Goal: Task Accomplishment & Management: Complete application form

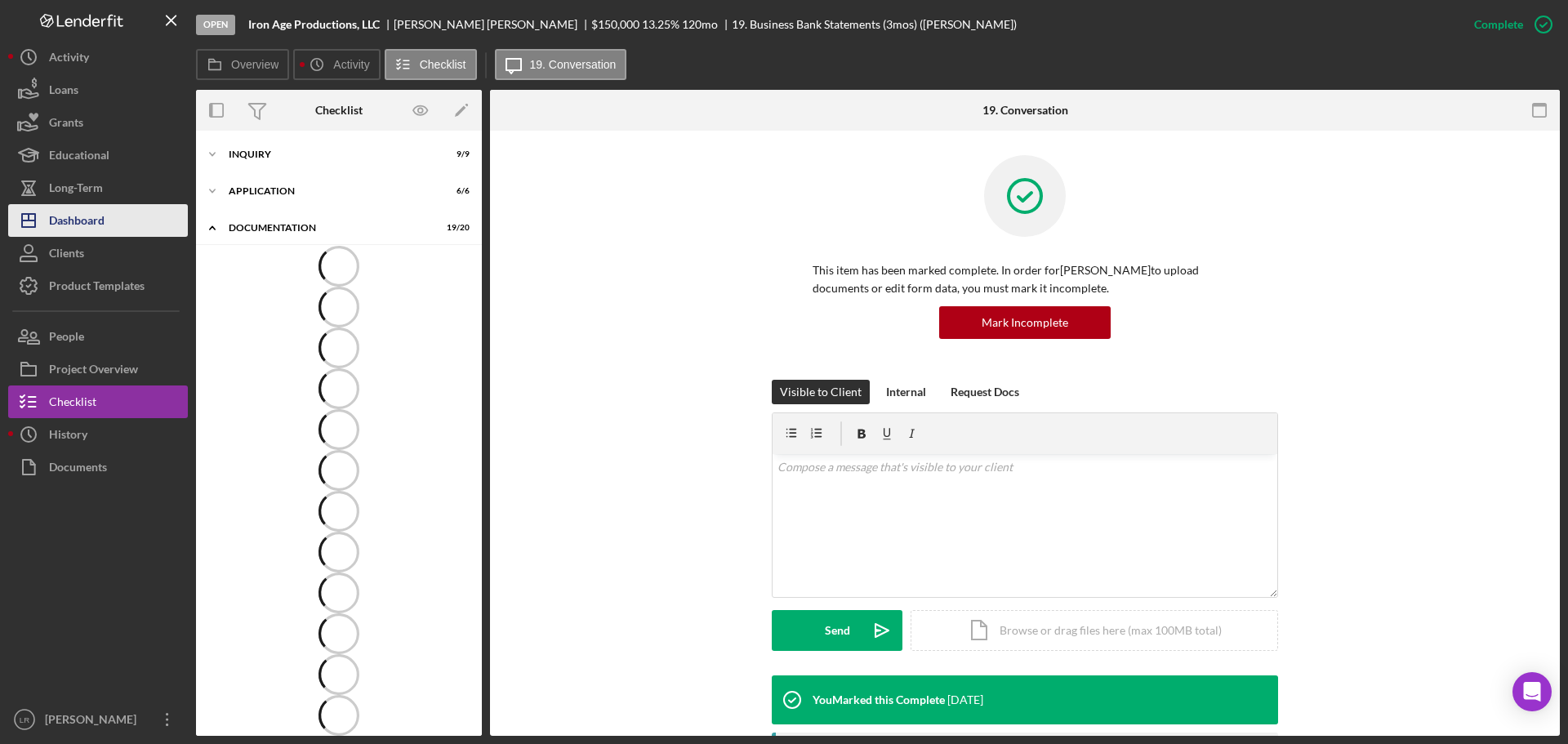
scroll to position [25, 0]
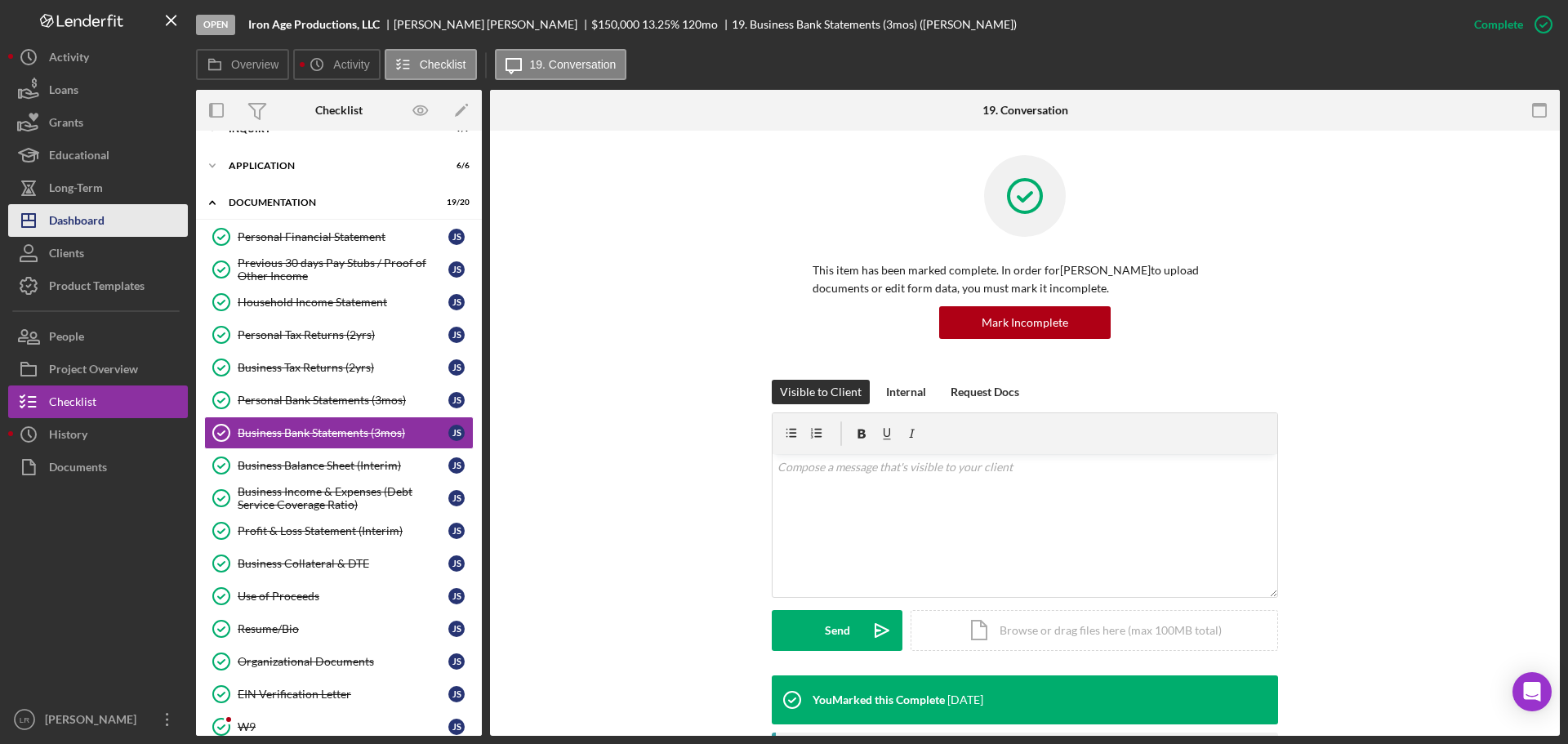
click at [98, 224] on div "Dashboard" at bounding box center [77, 222] width 56 height 37
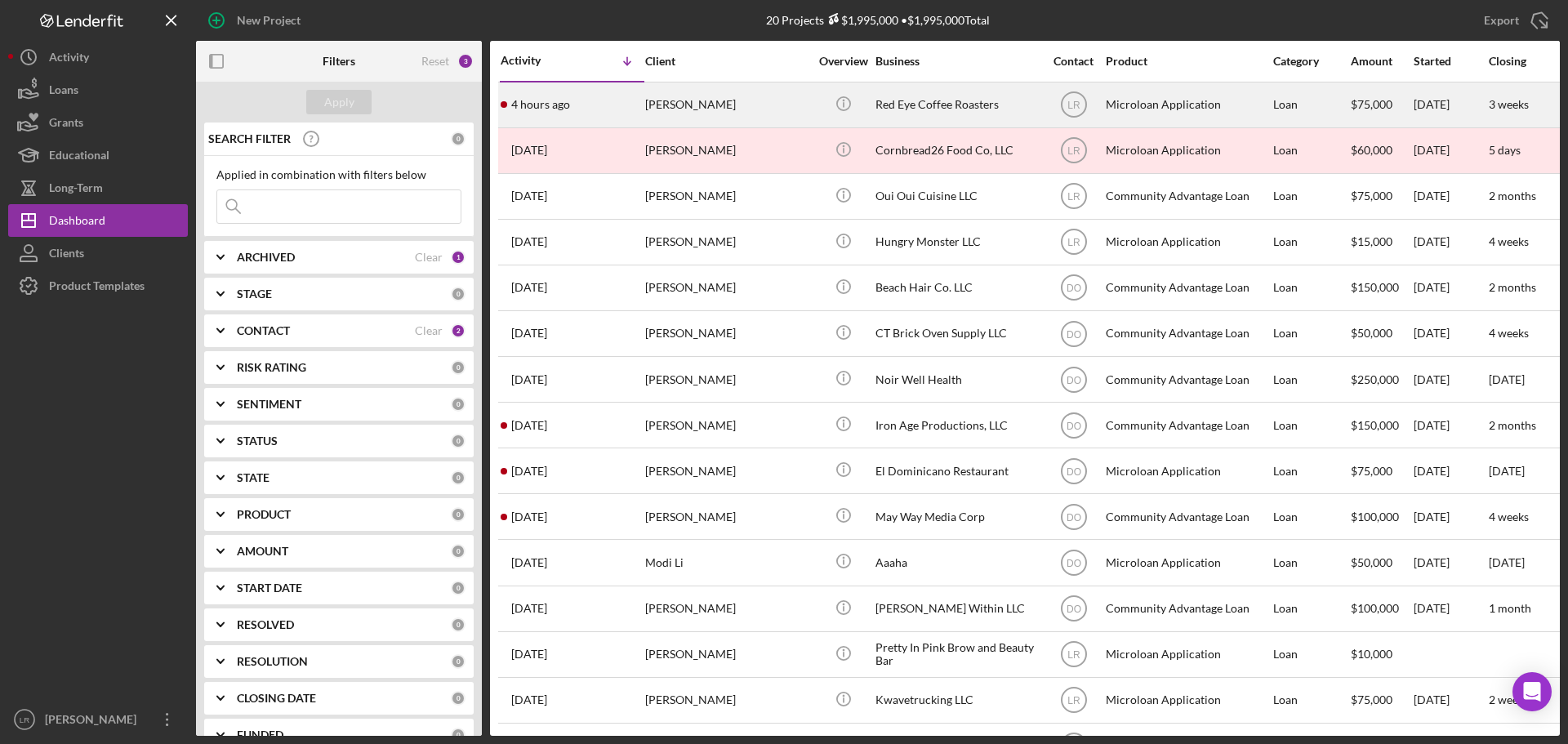
click at [720, 104] on div "[PERSON_NAME]" at bounding box center [726, 105] width 163 height 43
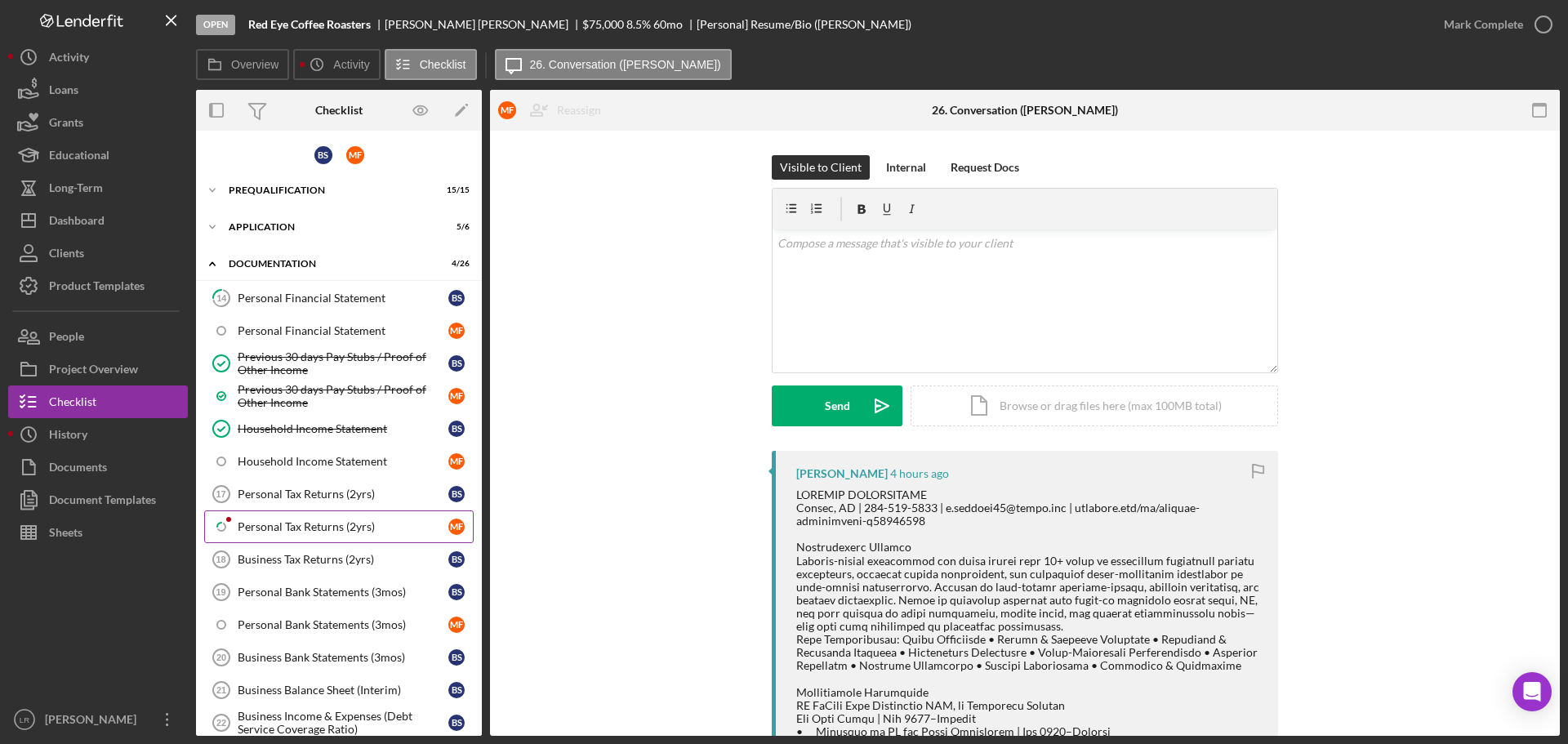
drag, startPoint x: 344, startPoint y: 523, endPoint x: 374, endPoint y: 522, distance: 30.0
click at [344, 523] on div "Personal Tax Returns (2yrs)" at bounding box center [343, 527] width 211 height 13
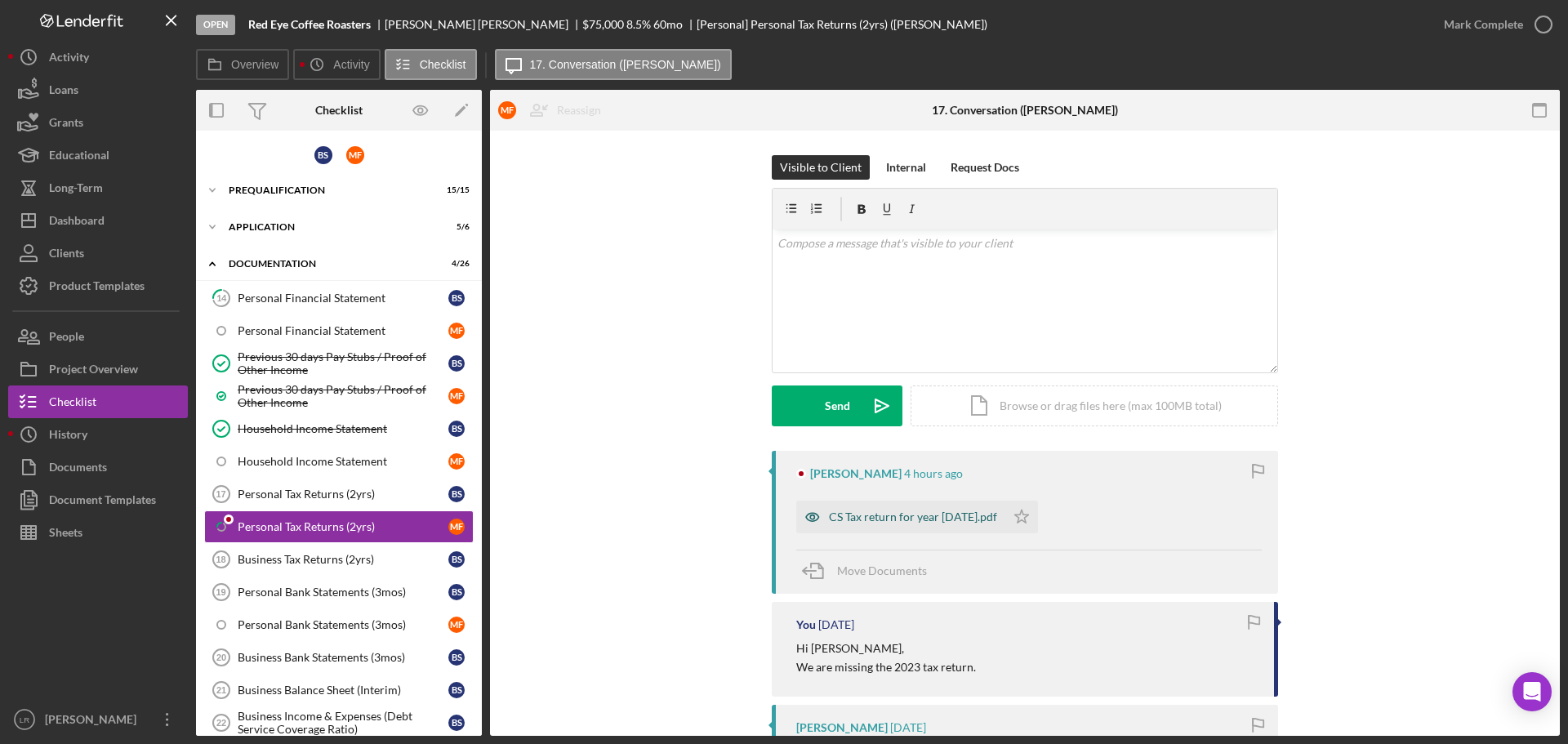
click at [925, 519] on div "CS Tax return for year [DATE].pdf" at bounding box center [912, 517] width 168 height 13
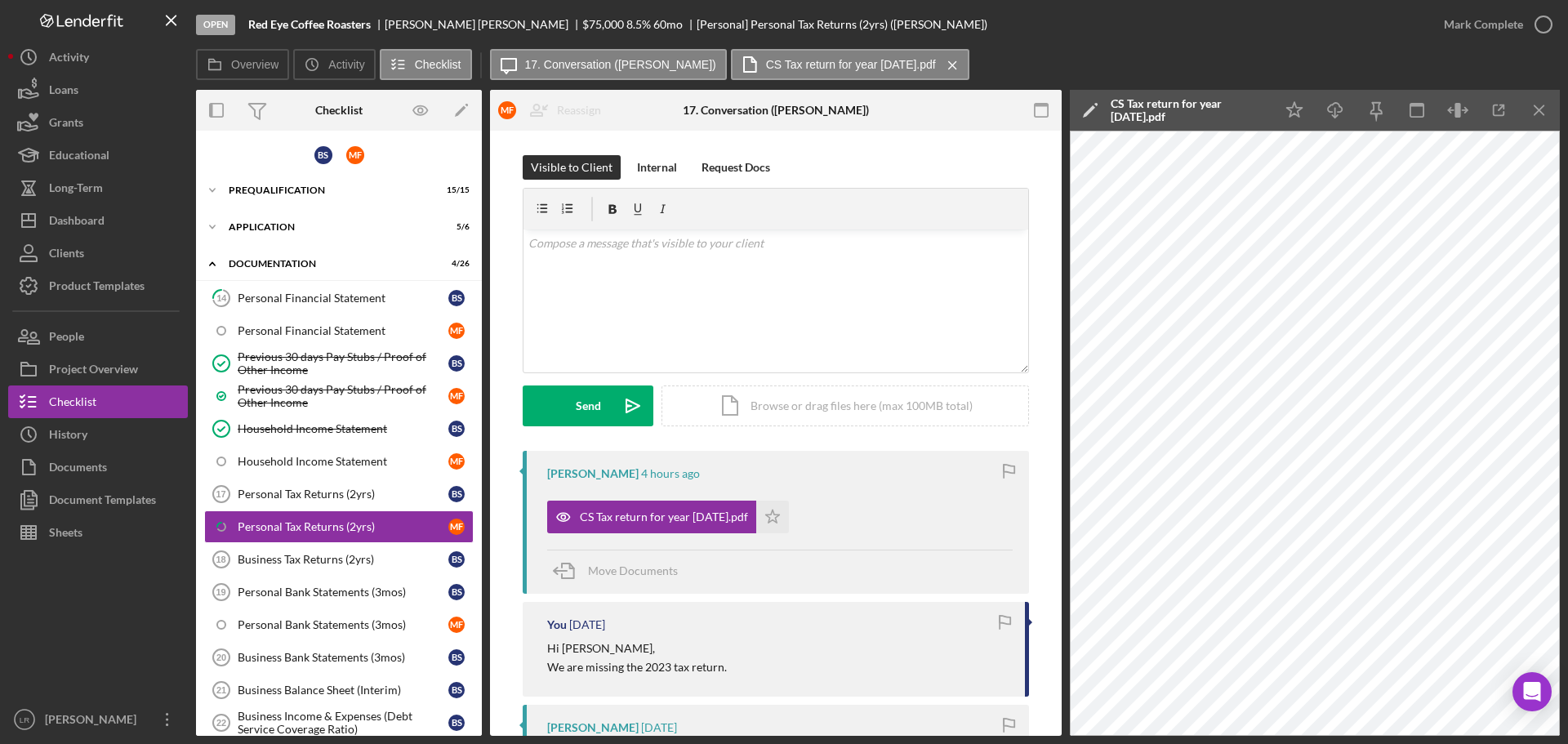
click at [1088, 111] on icon "Icon/Edit" at bounding box center [1090, 111] width 41 height 41
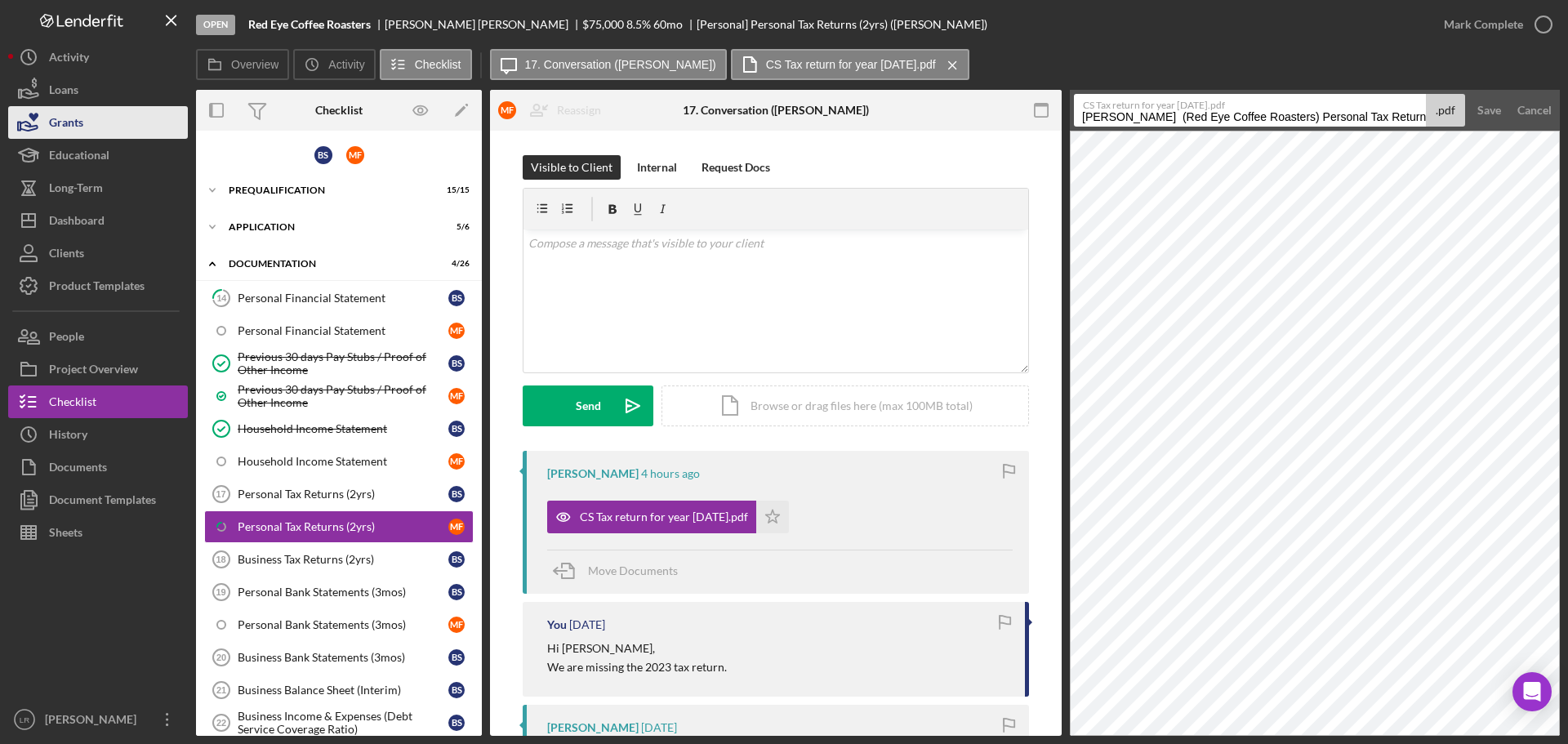
drag, startPoint x: 1338, startPoint y: 115, endPoint x: 26, endPoint y: 137, distance: 1312.2
click at [26, 137] on div "Open Red Eye Coffee Roasters [PERSON_NAME] $75,000 $75,000 8.5 % 60 mo [Persona…" at bounding box center [784, 368] width 1552 height 736
click at [1189, 116] on input "Personal Tax Return - (MF)" at bounding box center [1249, 111] width 352 height 33
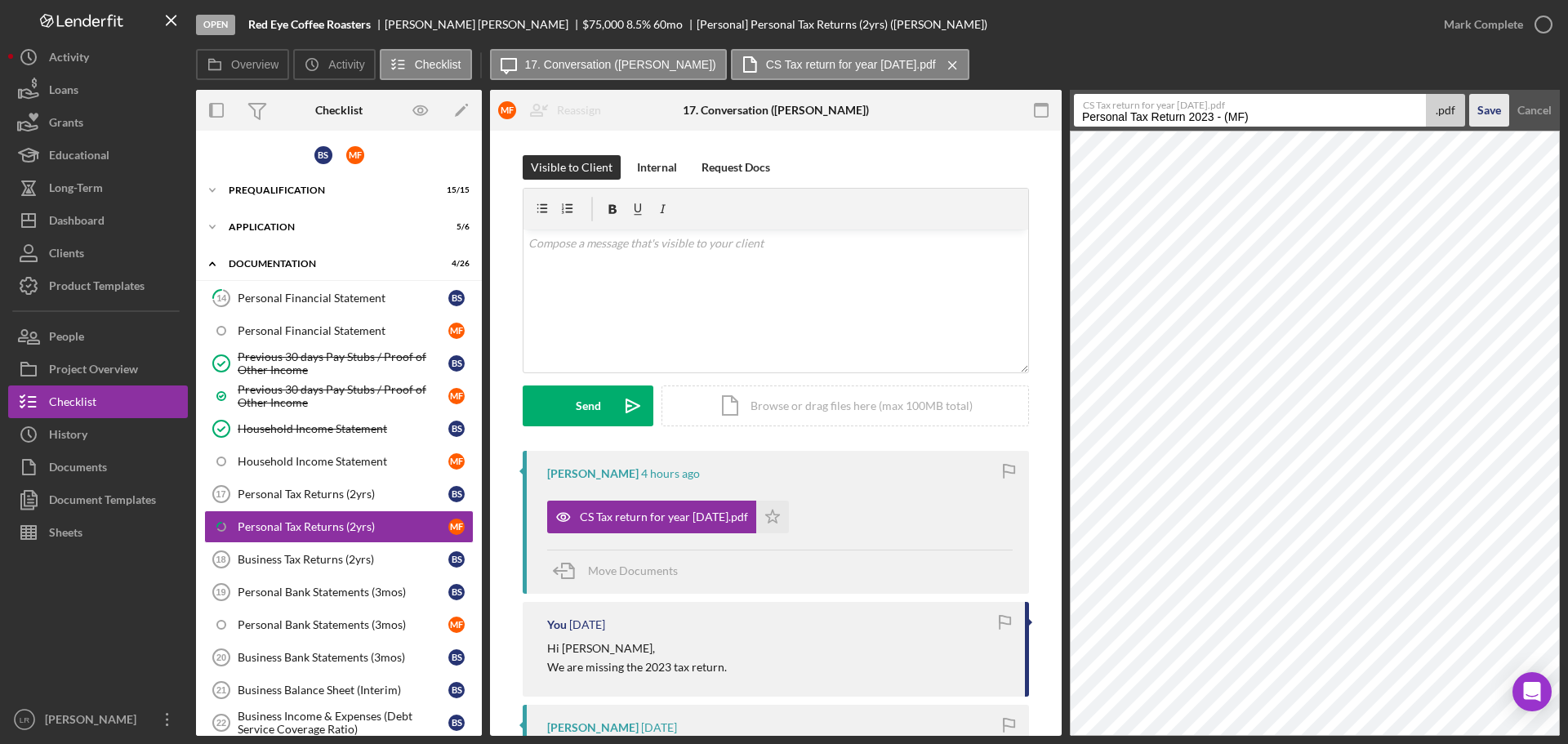
type input "Personal Tax Return 2023 - (MF)"
click at [1493, 107] on div "Save" at bounding box center [1488, 111] width 24 height 33
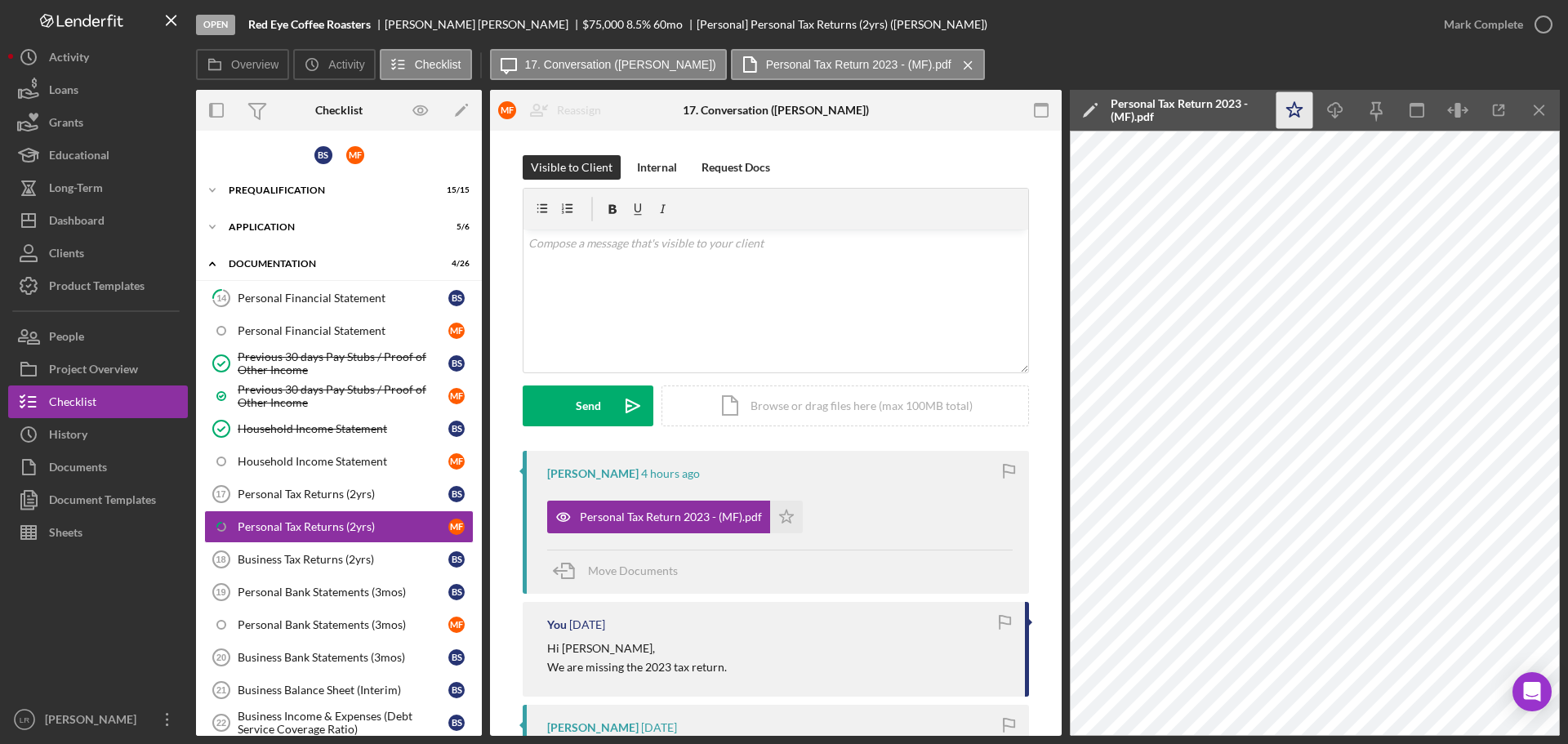
drag, startPoint x: 1289, startPoint y: 110, endPoint x: 1334, endPoint y: 108, distance: 45.0
click at [1290, 110] on icon "Icon/Star" at bounding box center [1294, 111] width 37 height 37
click at [1336, 108] on icon "Icon/Download" at bounding box center [1335, 111] width 37 height 37
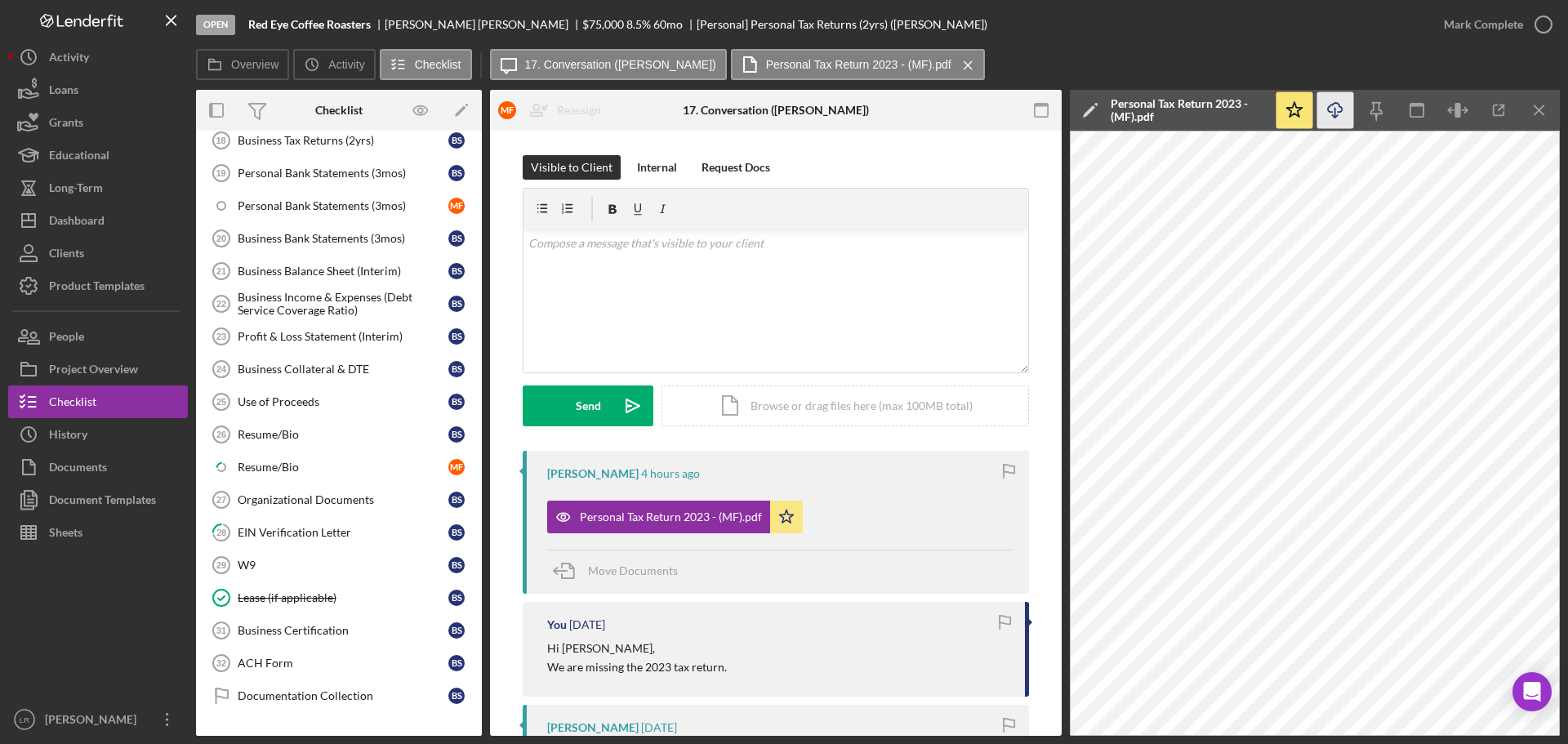
scroll to position [314, 0]
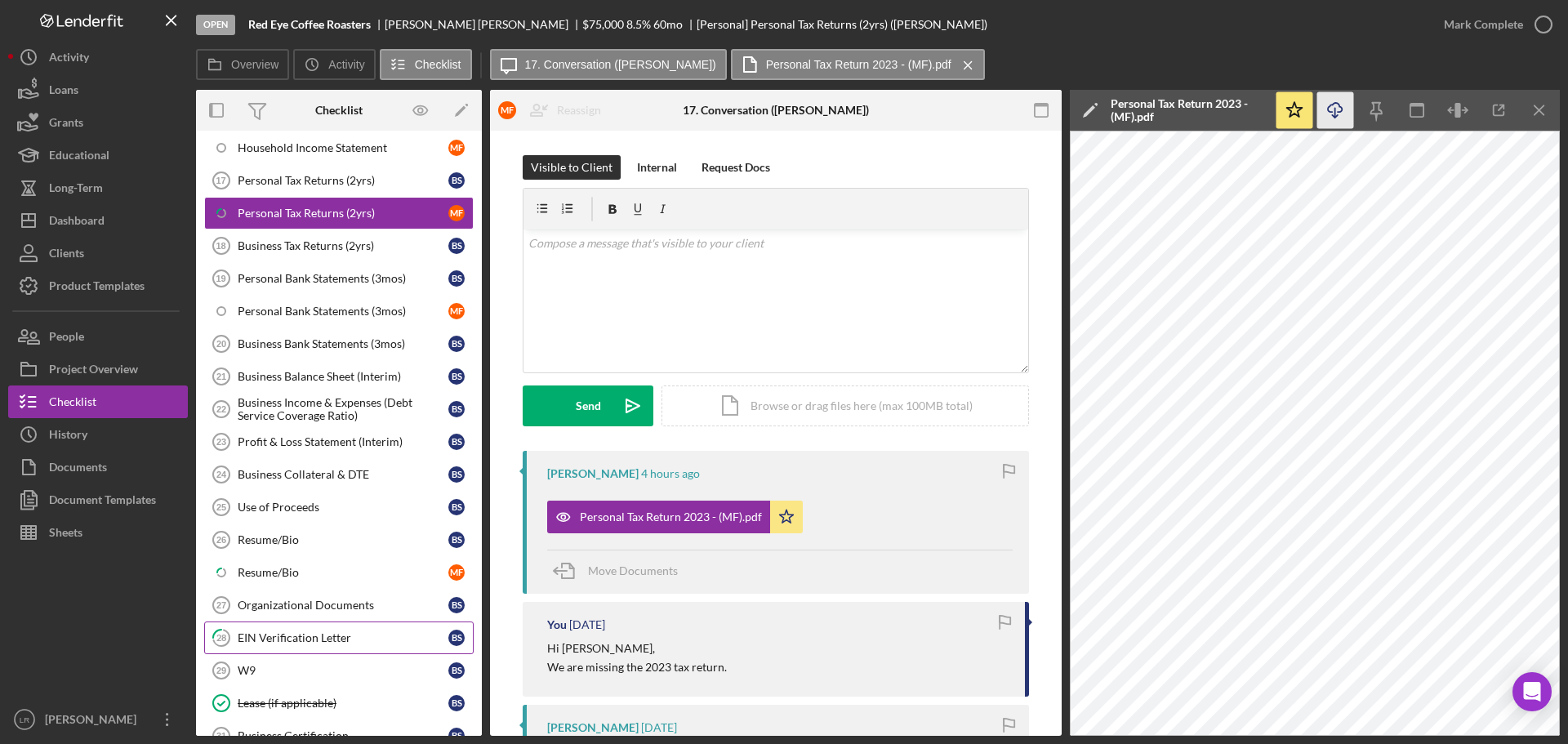
click at [283, 646] on link "28 EIN Verification Letter B S" at bounding box center [339, 637] width 270 height 33
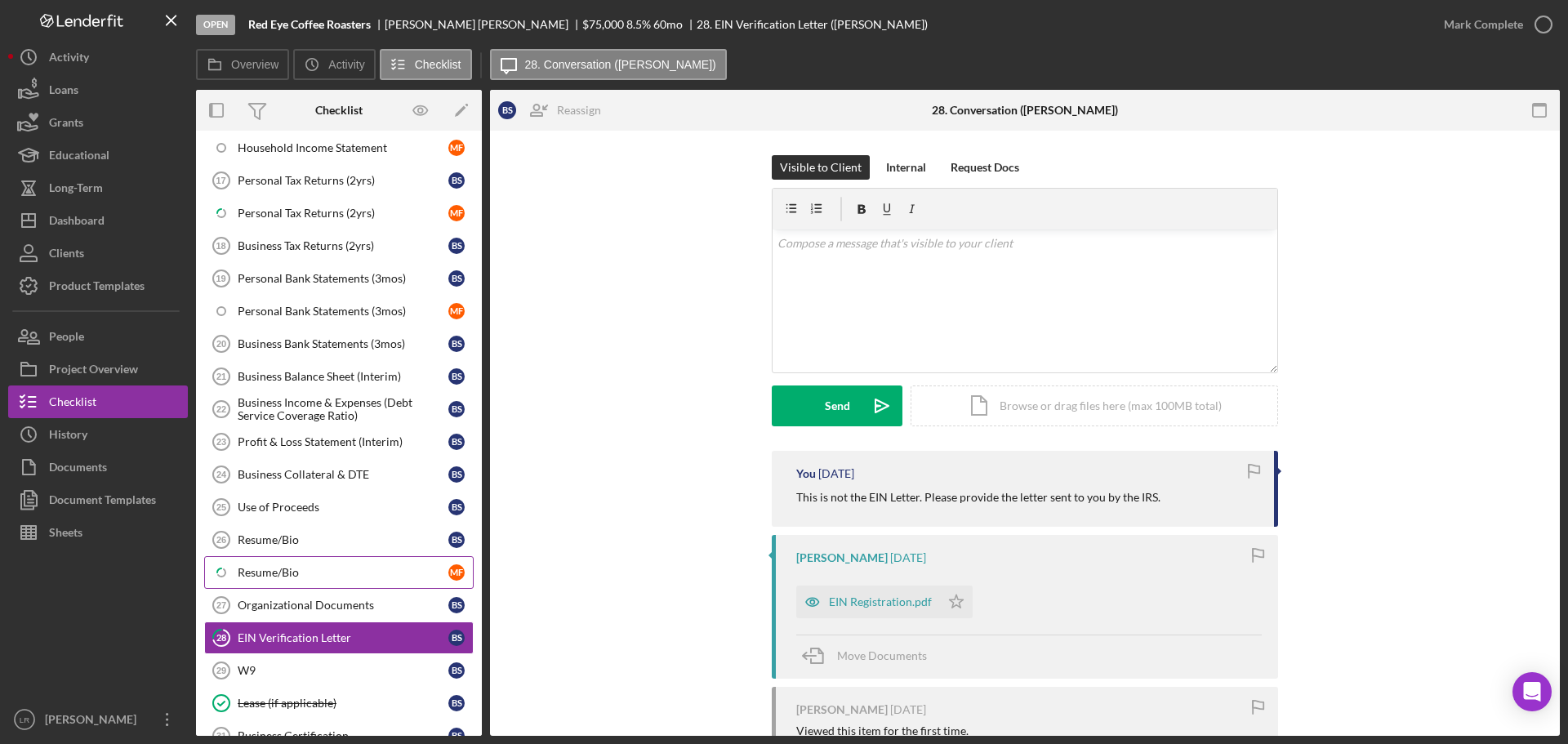
click at [294, 573] on div "Resume/Bio" at bounding box center [343, 572] width 211 height 13
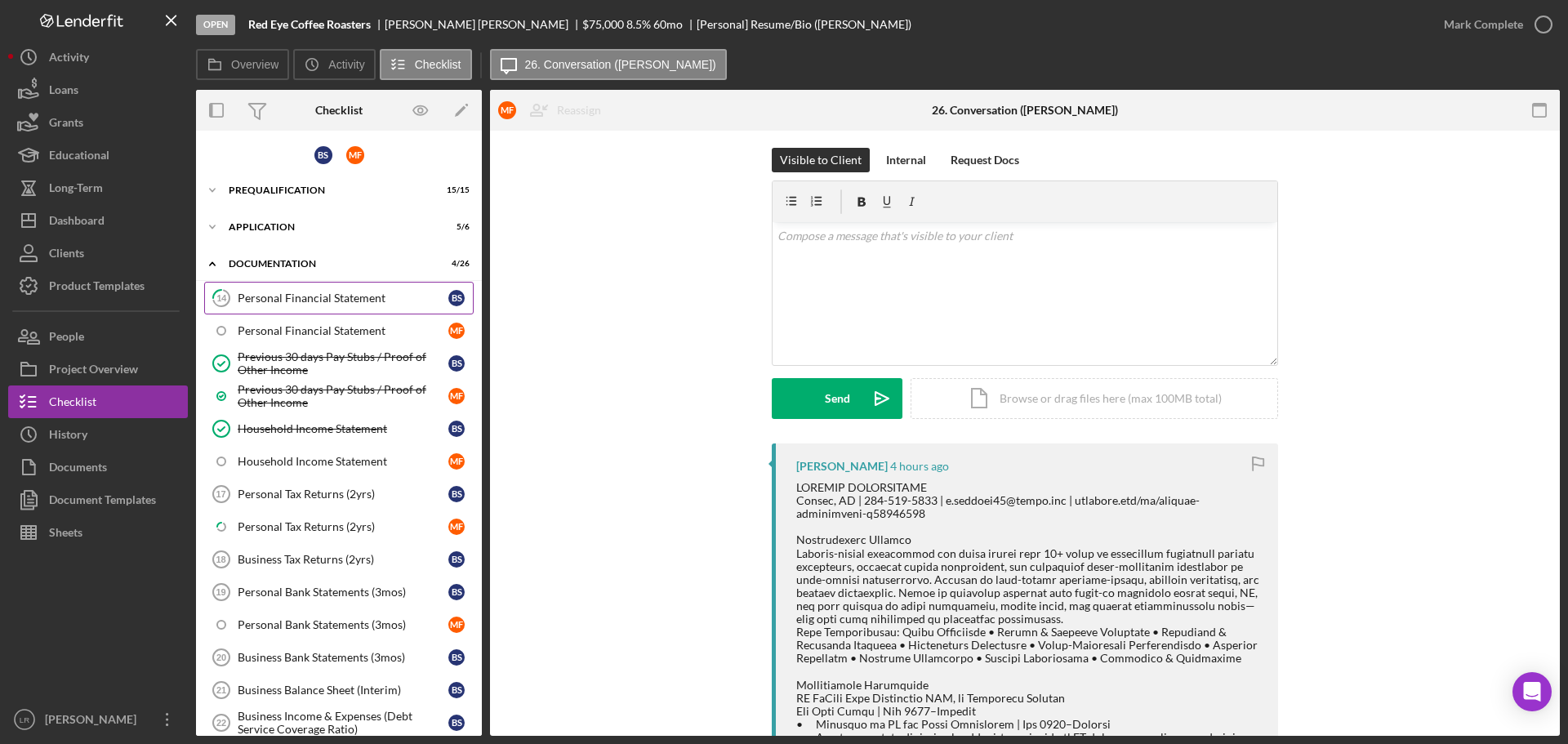
click at [286, 296] on div "Personal Financial Statement" at bounding box center [343, 298] width 211 height 13
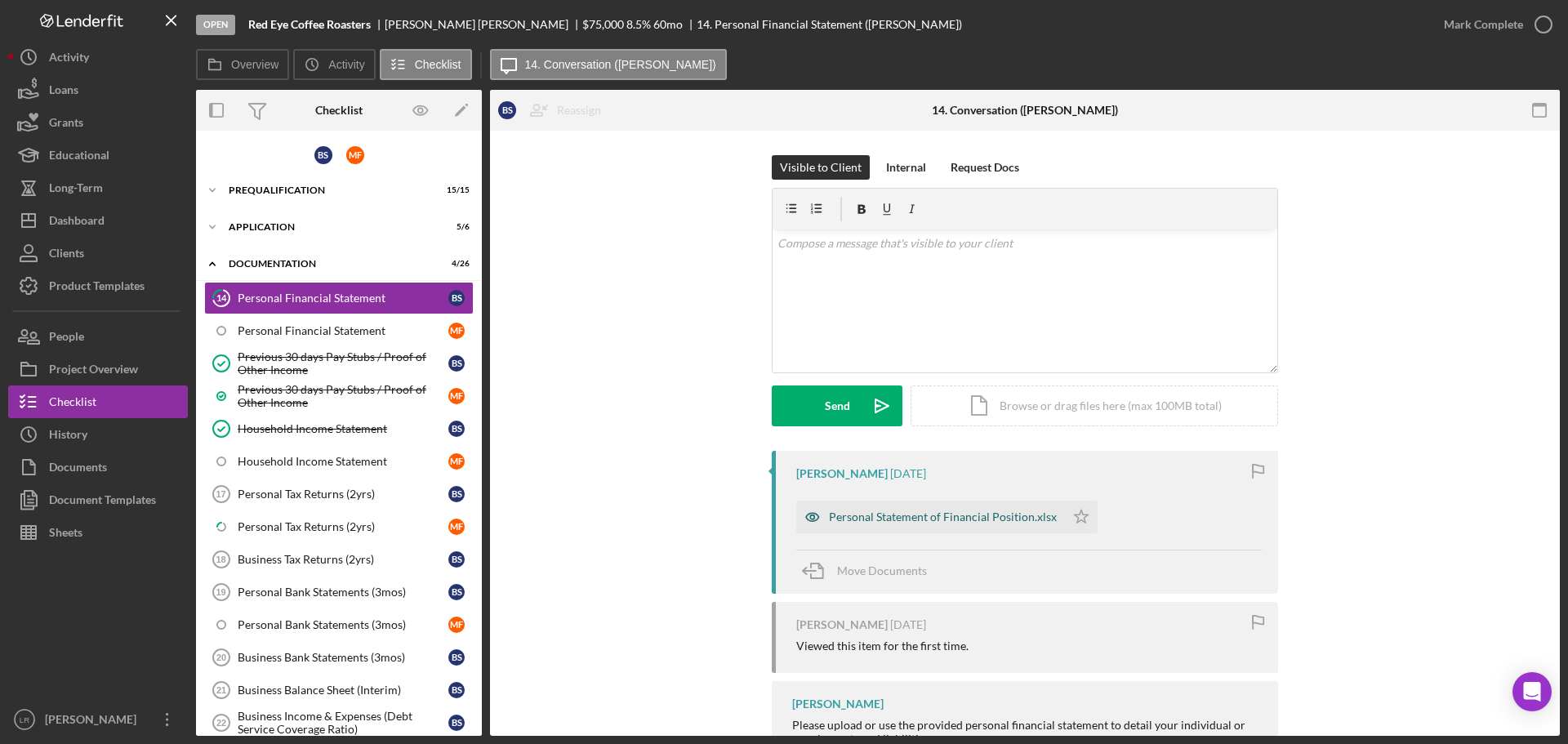
click at [923, 519] on div "Personal Statement of Financial Position.xlsx" at bounding box center [943, 517] width 228 height 13
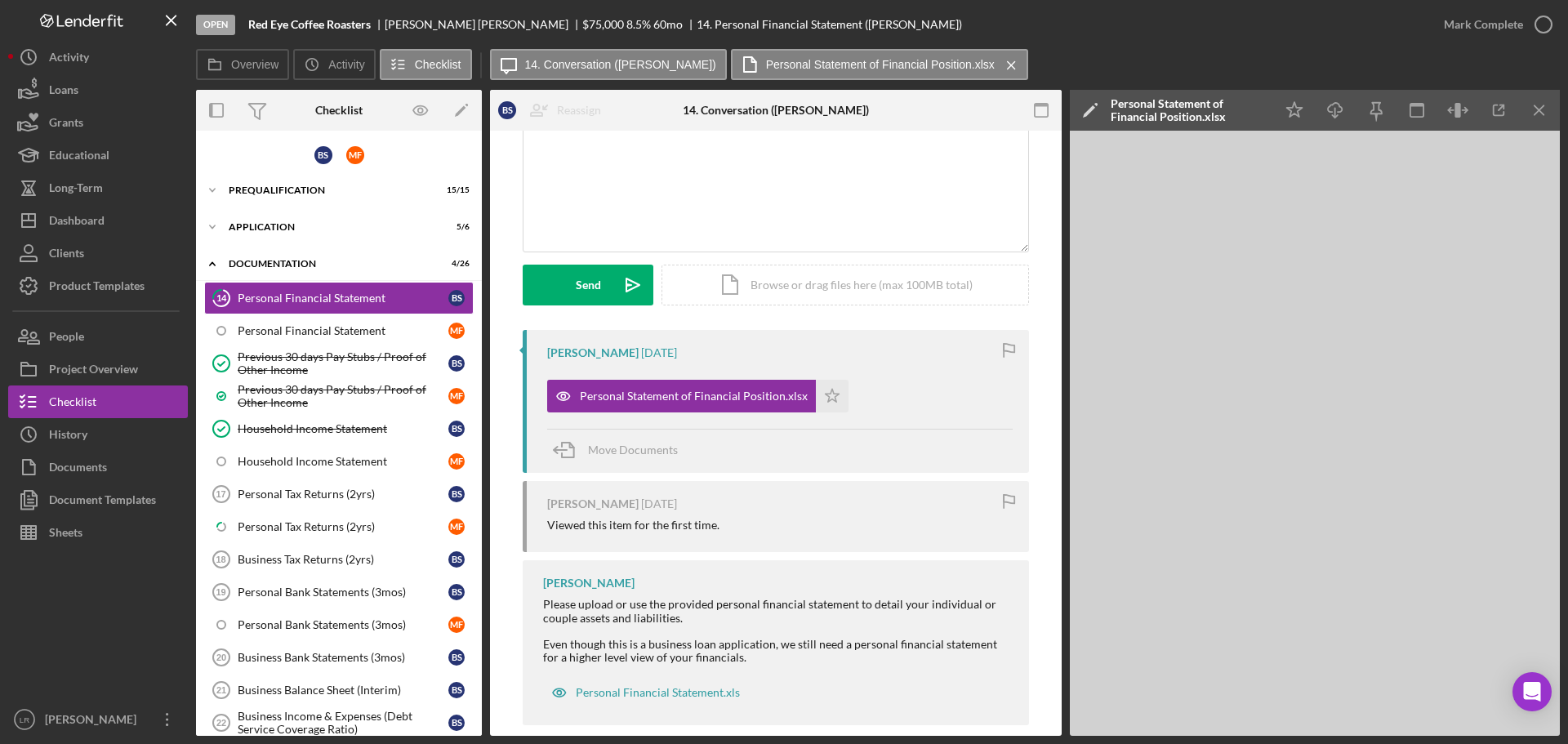
scroll to position [143, 0]
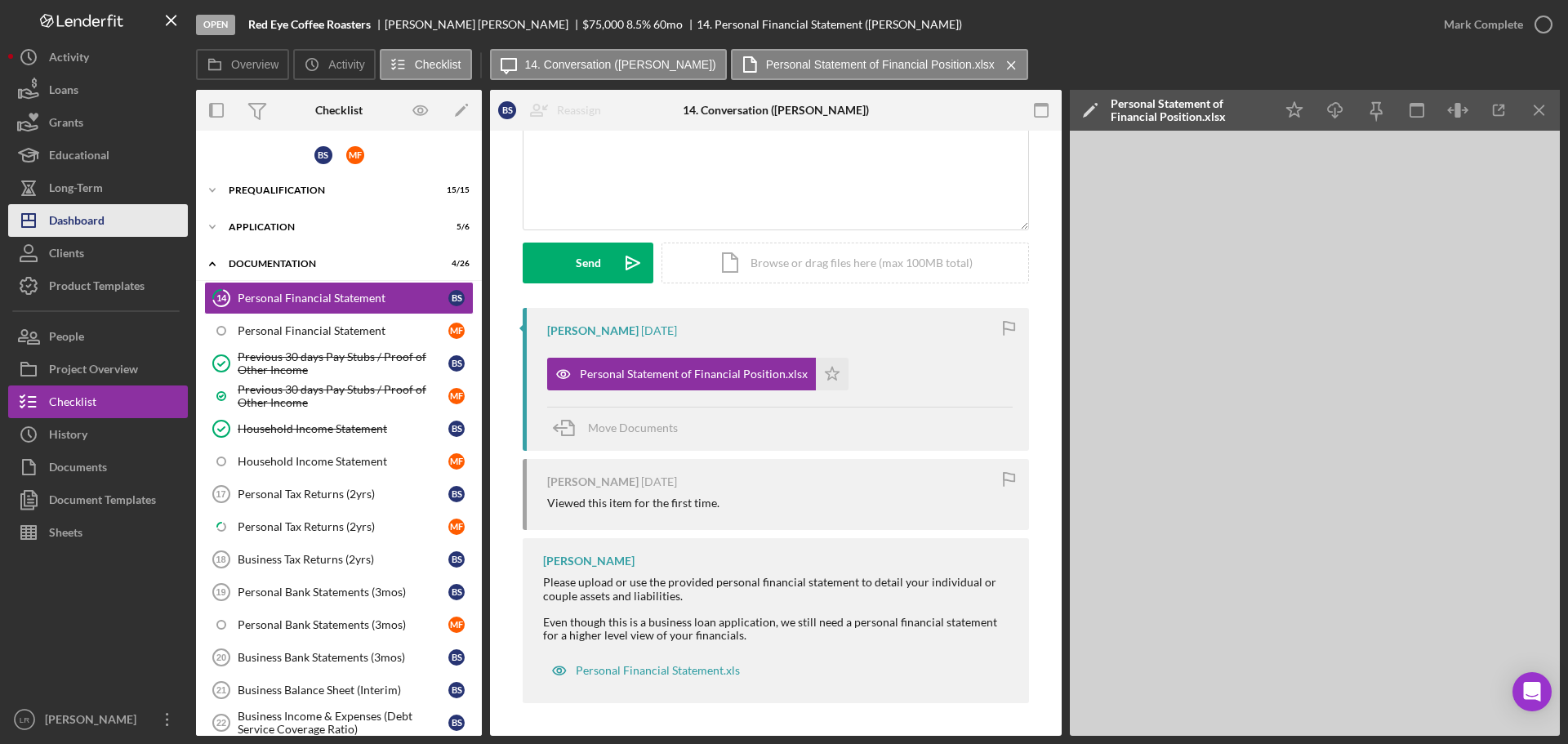
click at [112, 225] on button "Icon/Dashboard Dashboard" at bounding box center [98, 220] width 180 height 33
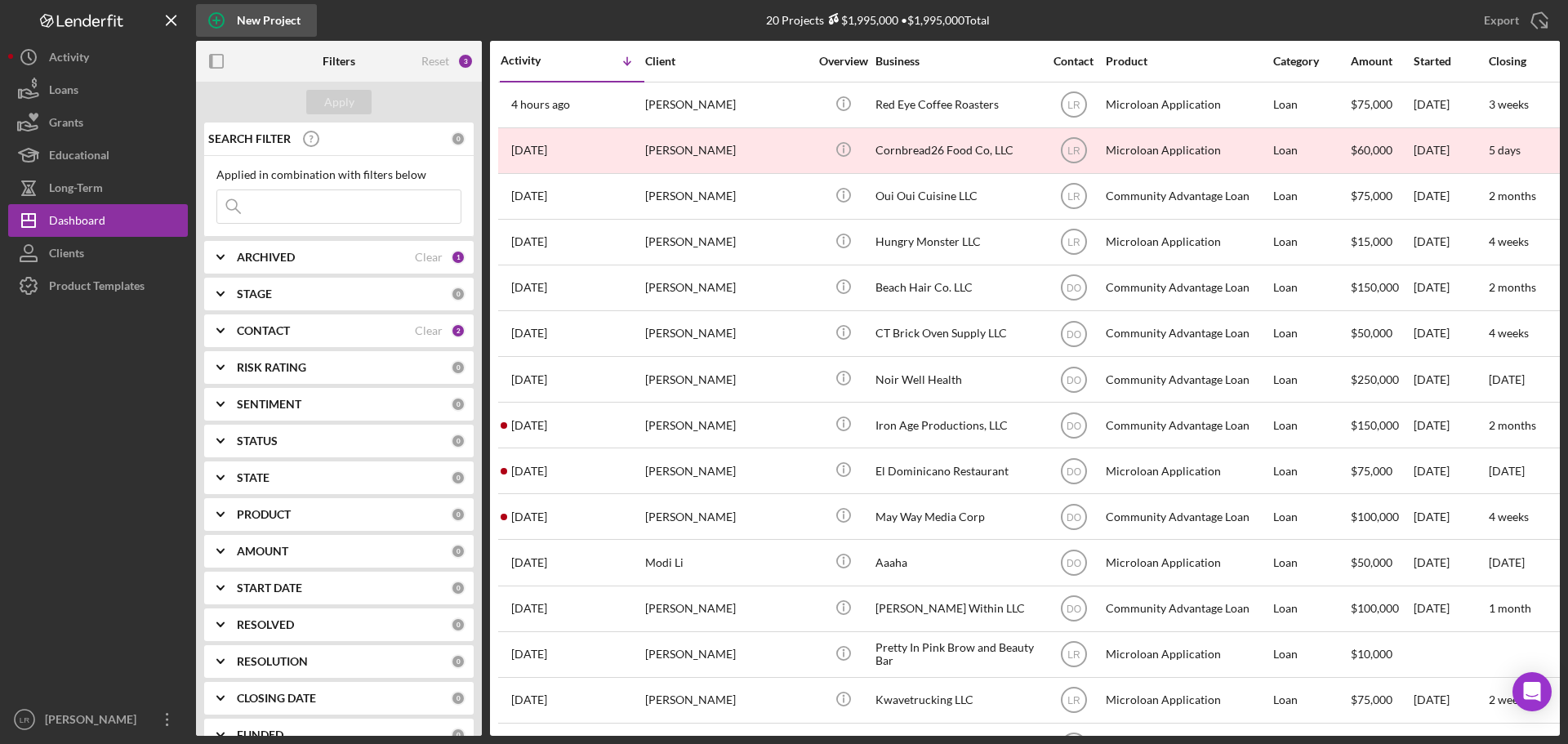
click at [239, 20] on div "New Project" at bounding box center [269, 20] width 64 height 33
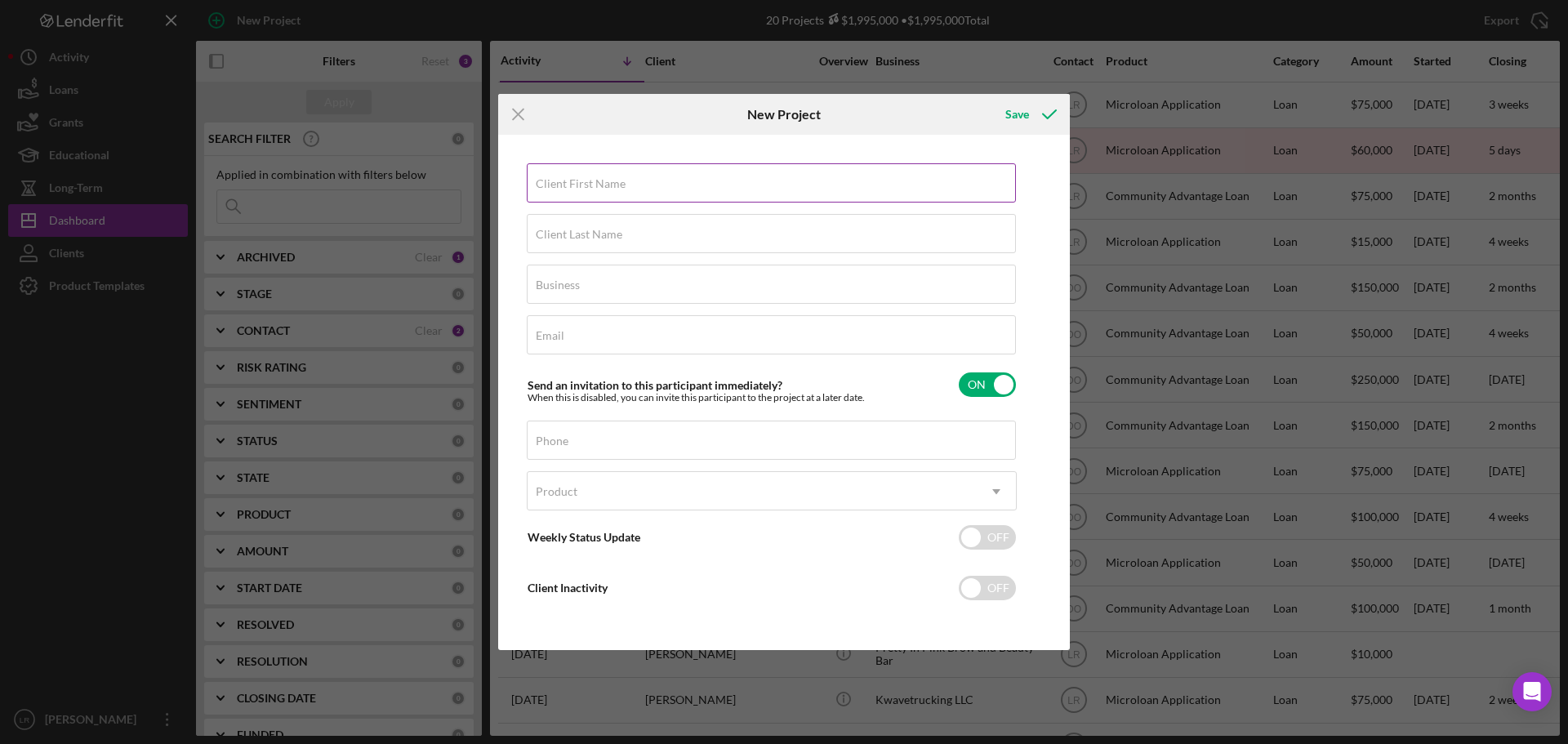
click at [586, 183] on label "Client First Name" at bounding box center [581, 184] width 90 height 13
click at [586, 183] on input "Client First Name" at bounding box center [771, 183] width 489 height 39
type input "[PERSON_NAME]"
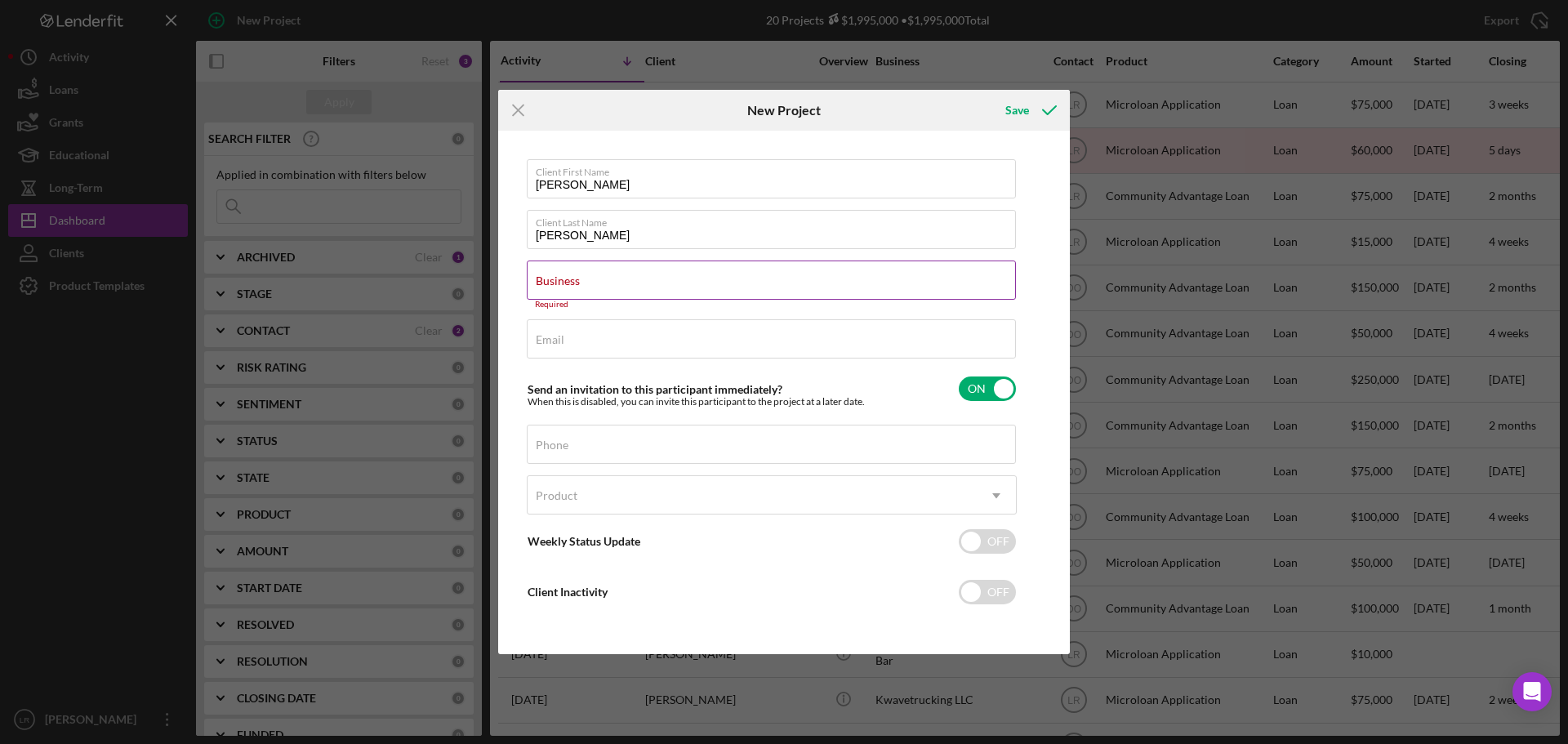
click at [579, 284] on label "Business" at bounding box center [558, 281] width 44 height 13
click at [594, 284] on input "Business" at bounding box center [771, 280] width 489 height 39
paste input "Aesthetics By KM LLC"
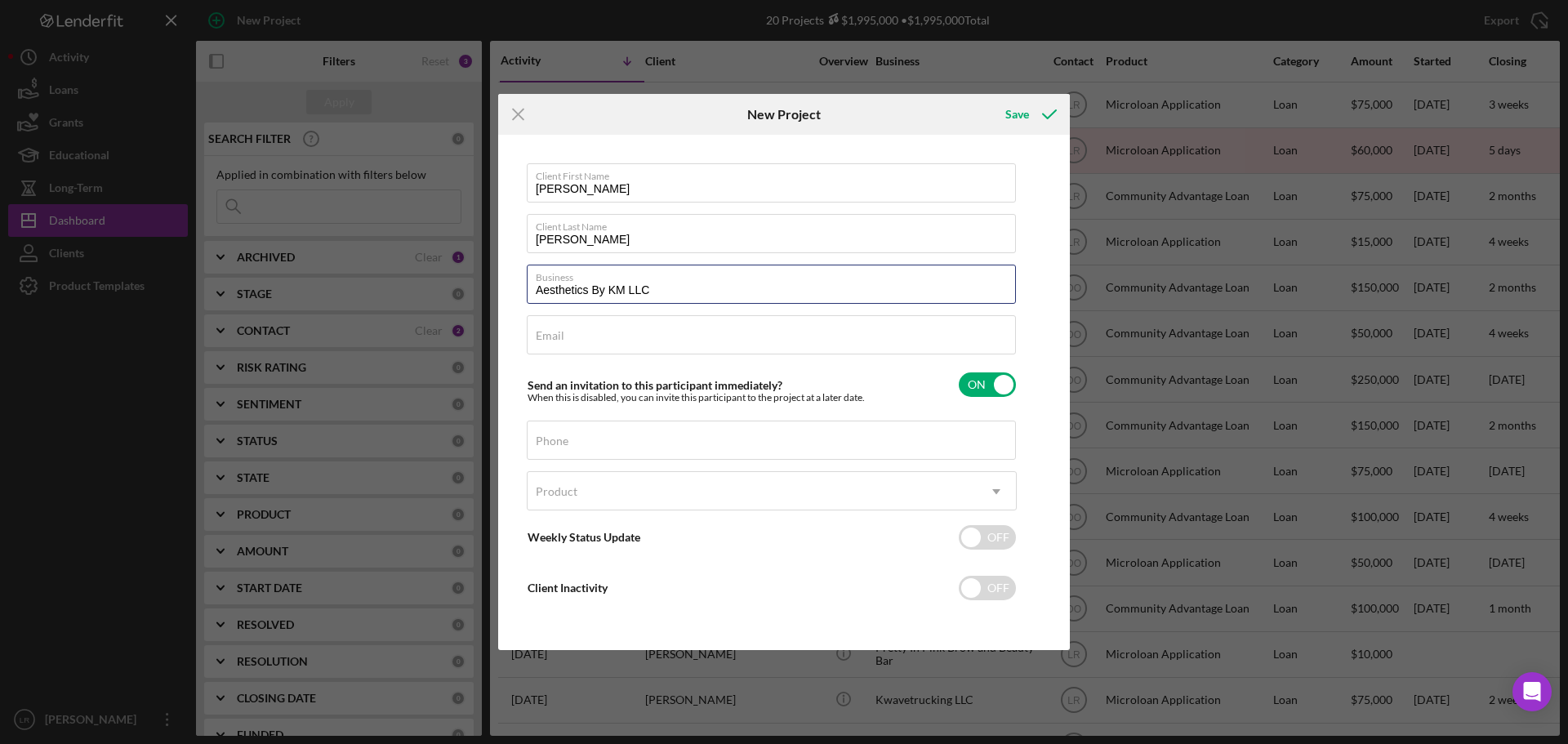
type input "Aesthetics By KM LLC"
click at [635, 334] on input "Email" at bounding box center [771, 335] width 489 height 39
paste input "[EMAIL_ADDRESS][DOMAIN_NAME]"
type input "[EMAIL_ADDRESS][DOMAIN_NAME]"
click at [600, 428] on div "Phone" at bounding box center [772, 441] width 490 height 41
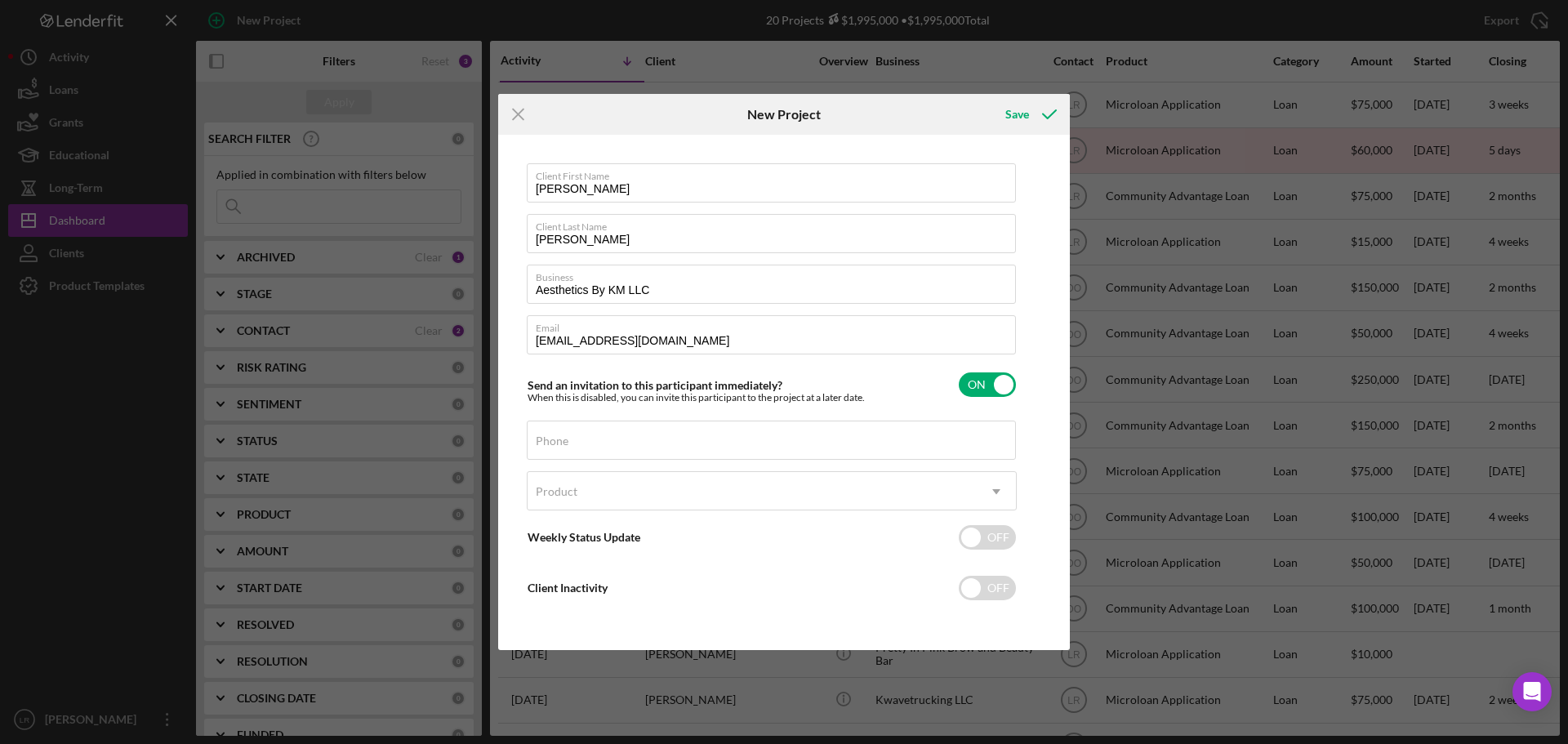
click at [659, 419] on div "Client First Name [PERSON_NAME] Client Last Name [PERSON_NAME] Business Aesthet…" at bounding box center [772, 392] width 490 height 458
click at [646, 442] on input "Phone" at bounding box center [771, 440] width 489 height 39
paste input "[PHONE_NUMBER]"
type input "[PHONE_NUMBER]"
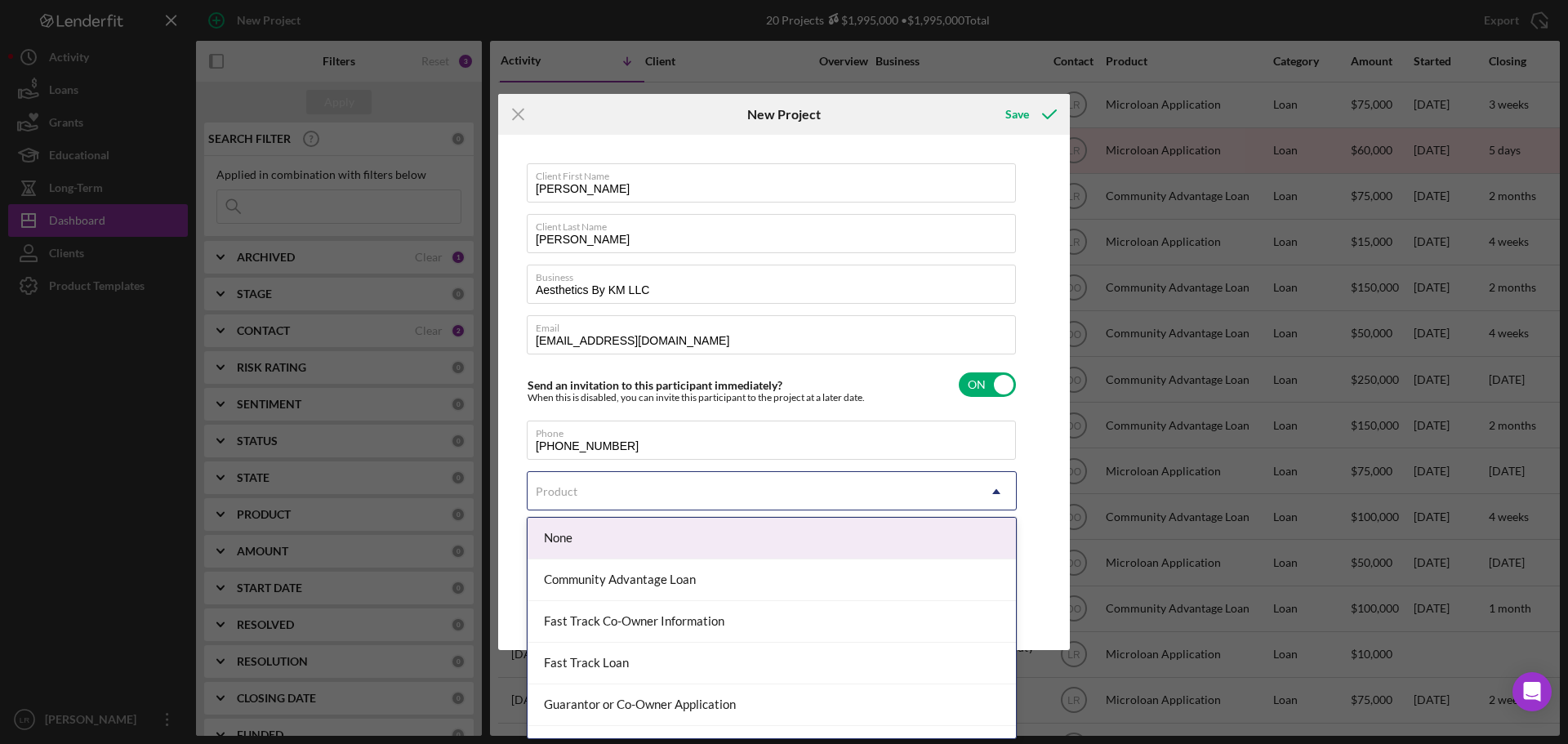
click at [592, 490] on div "Product" at bounding box center [752, 492] width 449 height 38
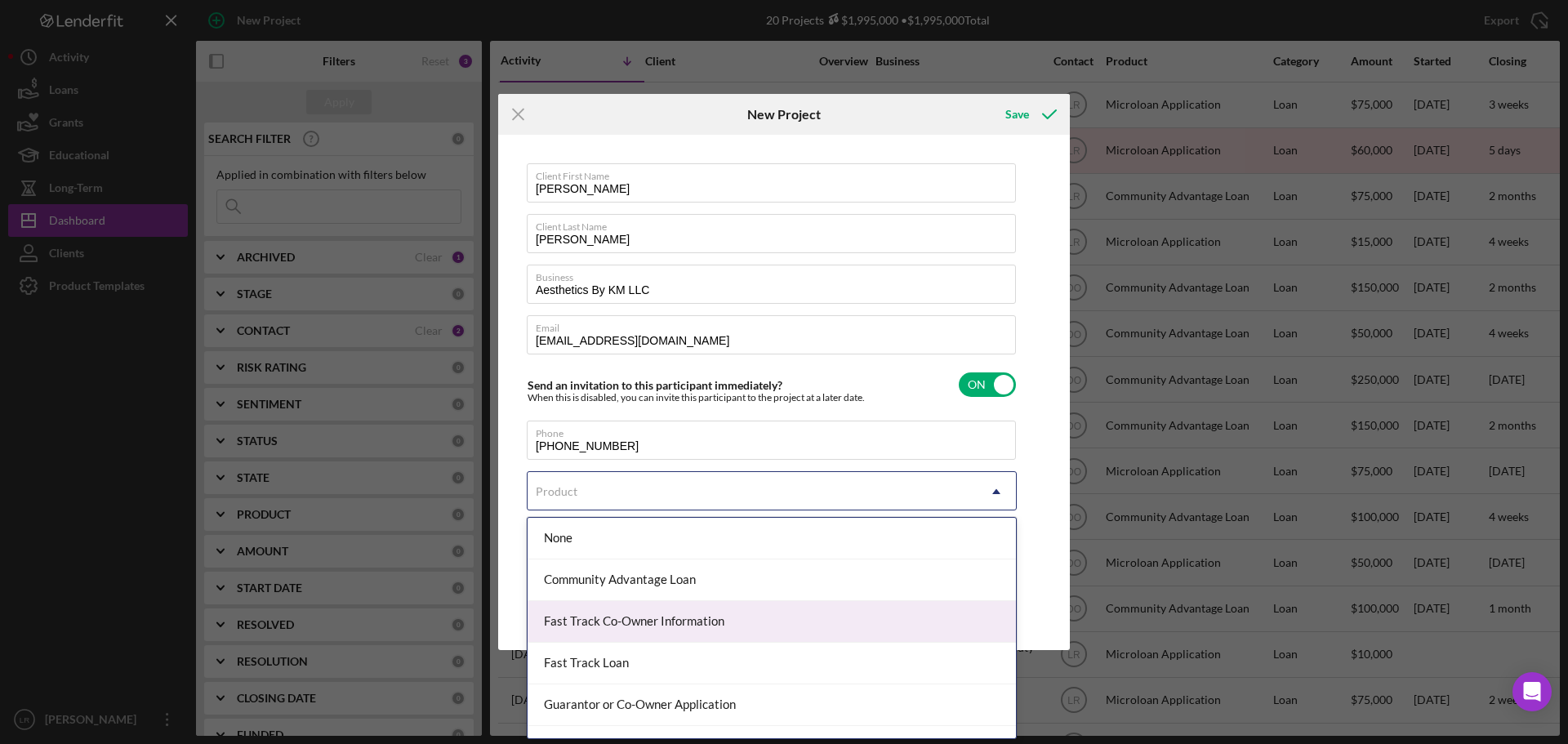
scroll to position [71, 0]
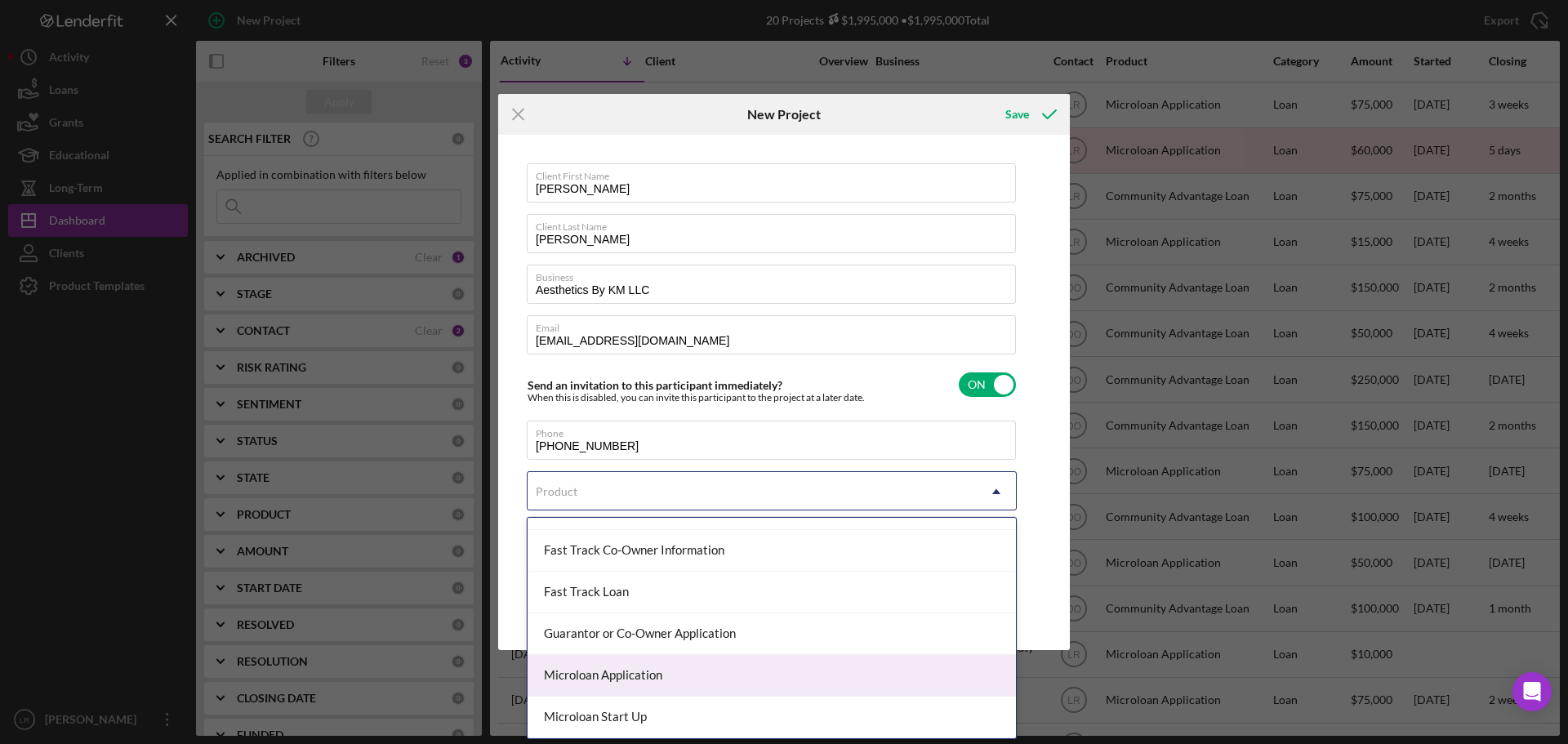
click at [608, 677] on div "Microloan Application" at bounding box center [772, 675] width 489 height 42
checkbox input "true"
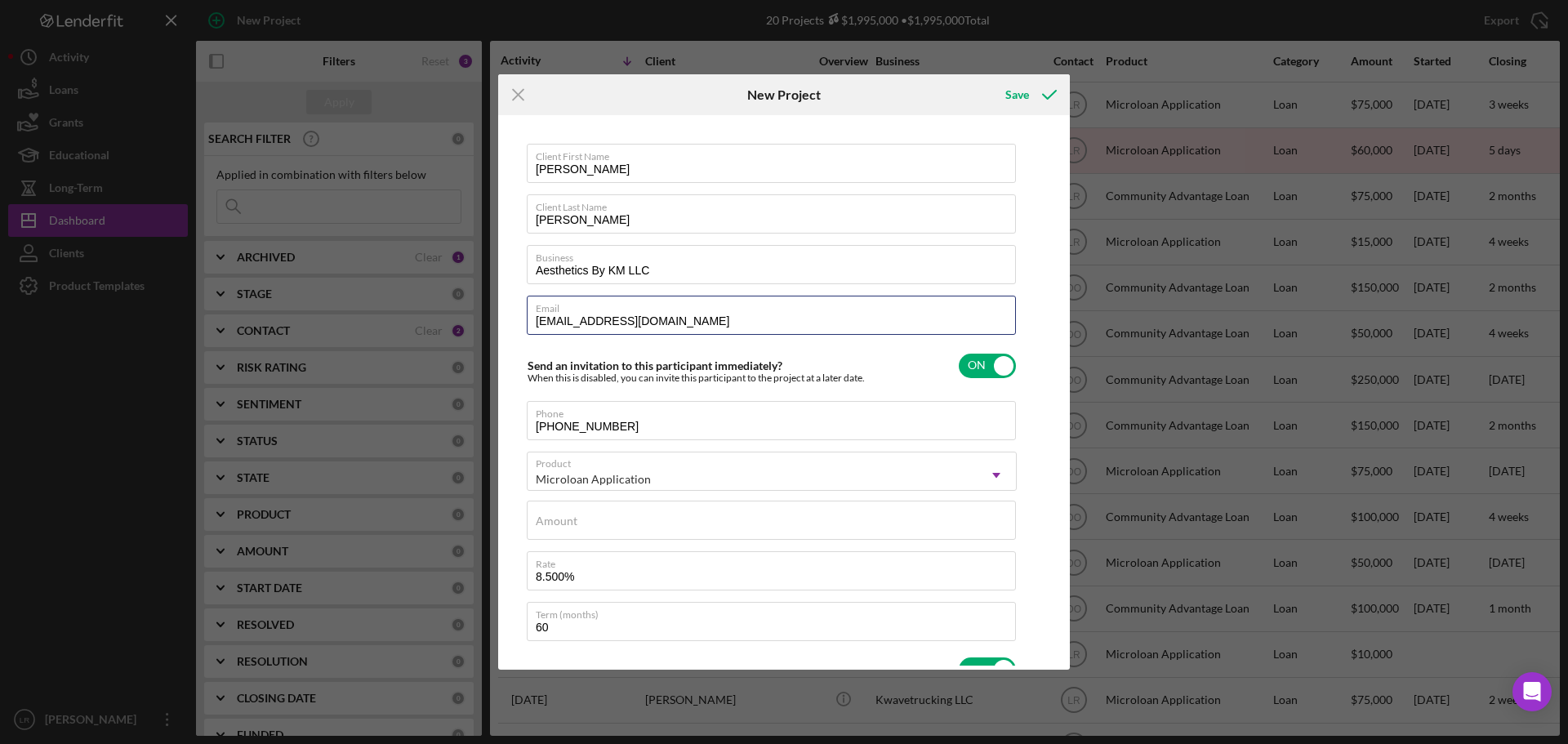
drag, startPoint x: 731, startPoint y: 318, endPoint x: 358, endPoint y: 323, distance: 373.0
click at [358, 323] on div "Icon/Menu Close New Project Save Client First Name [PERSON_NAME] Client Last Na…" at bounding box center [784, 372] width 1568 height 744
click at [633, 479] on div "Microloan Application" at bounding box center [593, 479] width 115 height 13
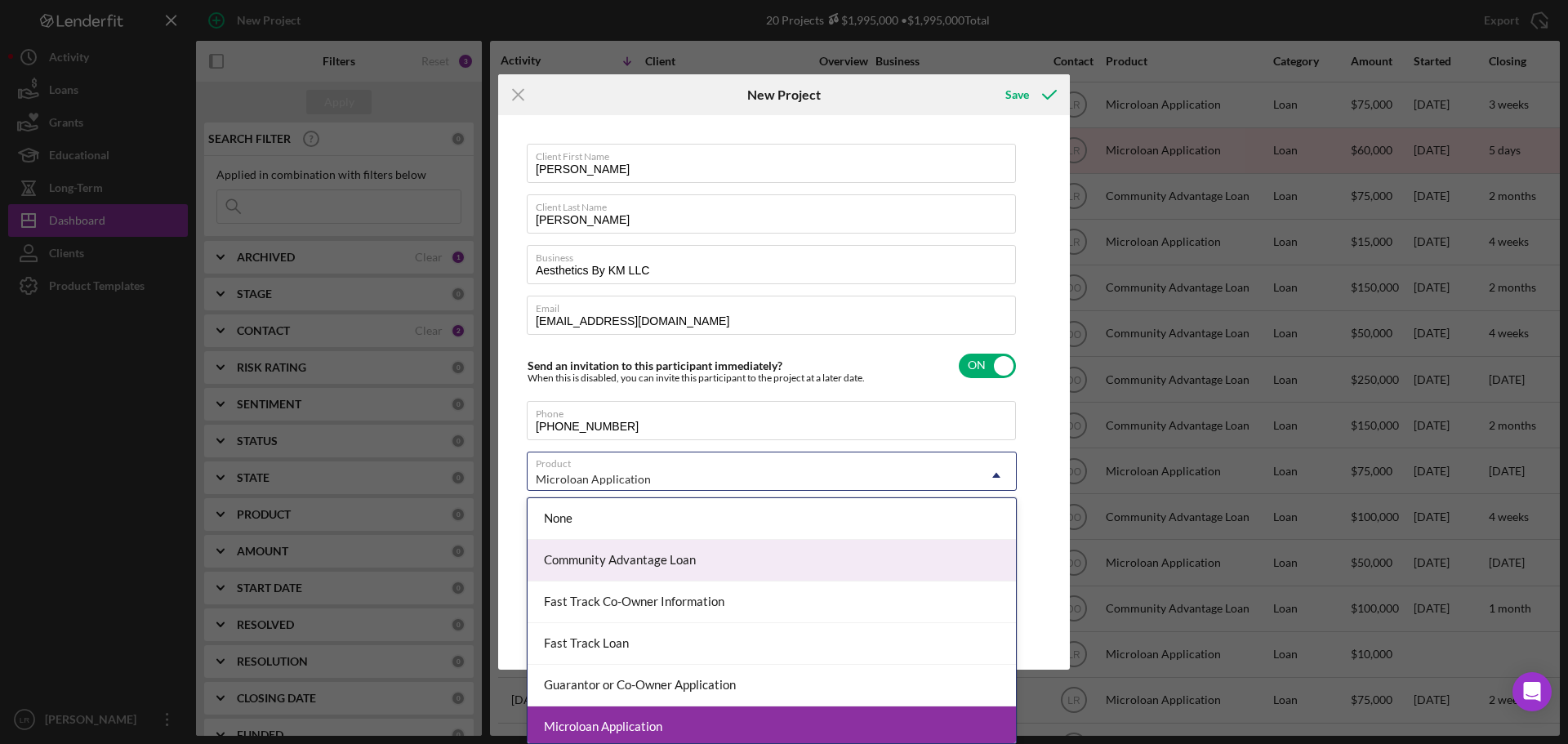
click at [639, 566] on div "Community Advantage Loan" at bounding box center [772, 560] width 489 height 42
type textarea "Here's a snapshot of information that has been fully approved, as well as the i…"
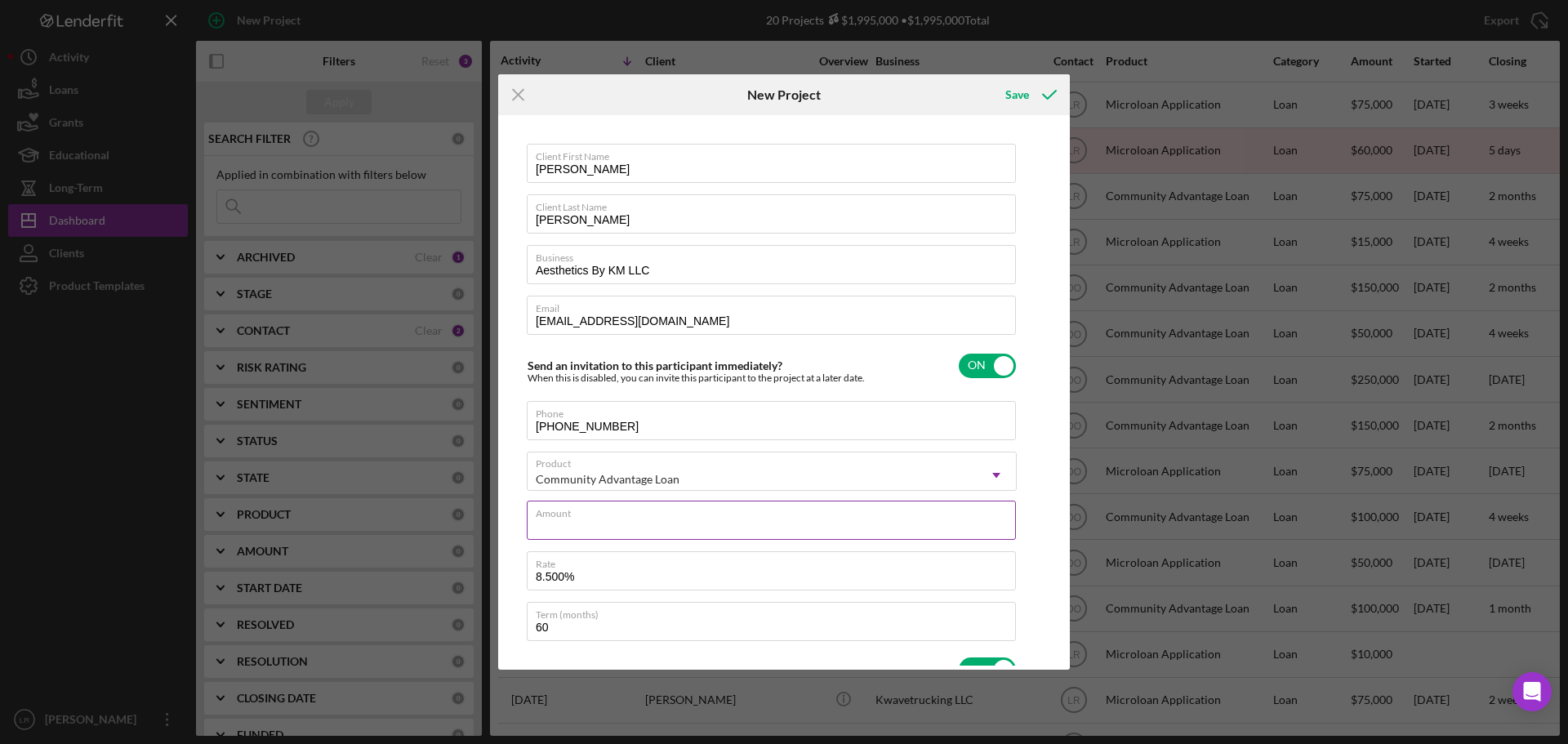
drag, startPoint x: 588, startPoint y: 506, endPoint x: 595, endPoint y: 512, distance: 9.2
click at [588, 506] on div "Amount" at bounding box center [772, 521] width 490 height 41
type input "$1"
type textarea "Here's a snapshot of information that has been fully approved, as well as the i…"
type input "$12"
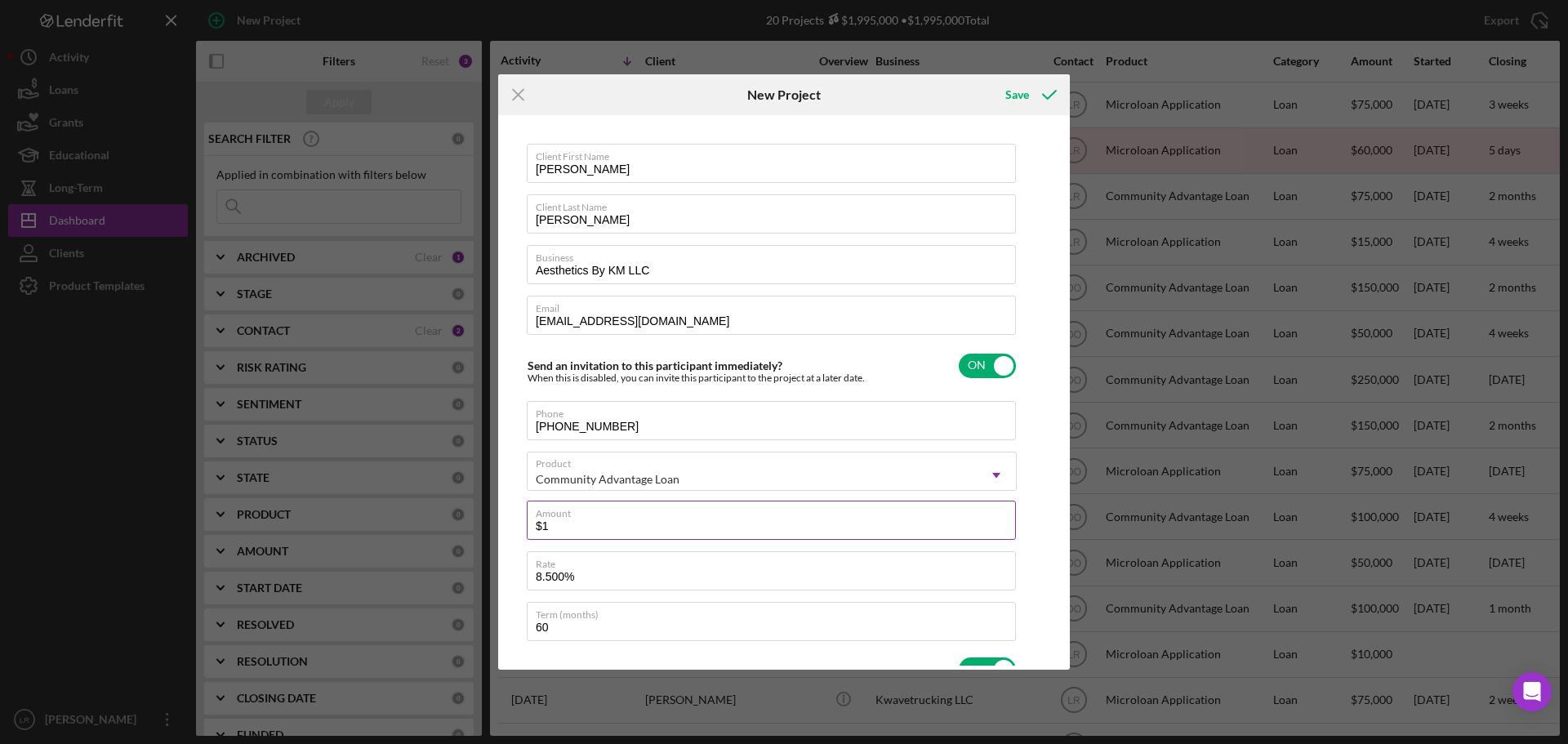
type textarea "Here's a snapshot of information that has been fully approved, as well as the i…"
type input "$120"
type textarea "Here's a snapshot of information that has been fully approved, as well as the i…"
type input "$1,200"
type textarea "Here's a snapshot of information that has been fully approved, as well as the i…"
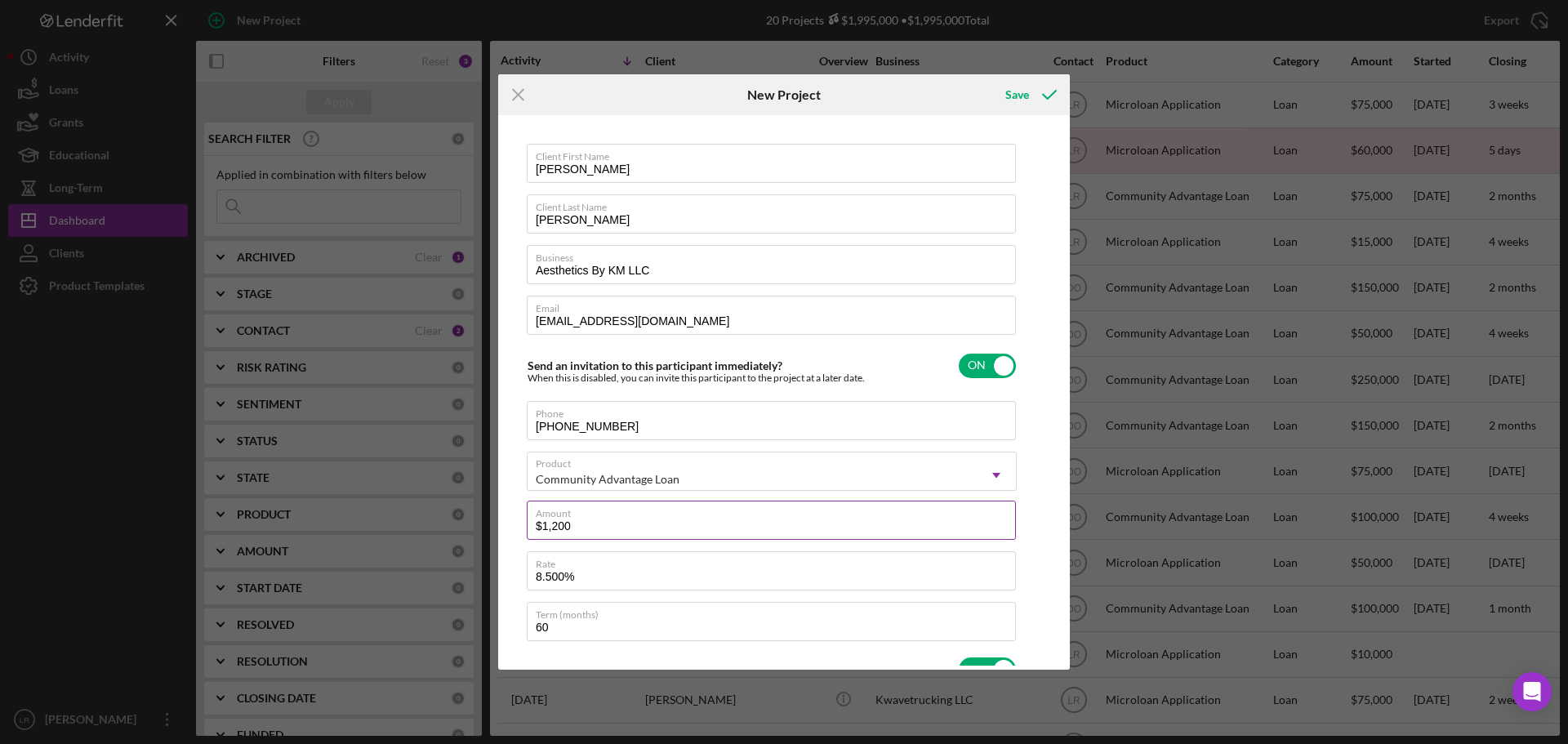
type input "$12,000"
type textarea "Here's a snapshot of information that has been fully approved, as well as the i…"
type input "$120,000"
type textarea "Here's a snapshot of information that has been fully approved, as well as the i…"
type input "$120,000"
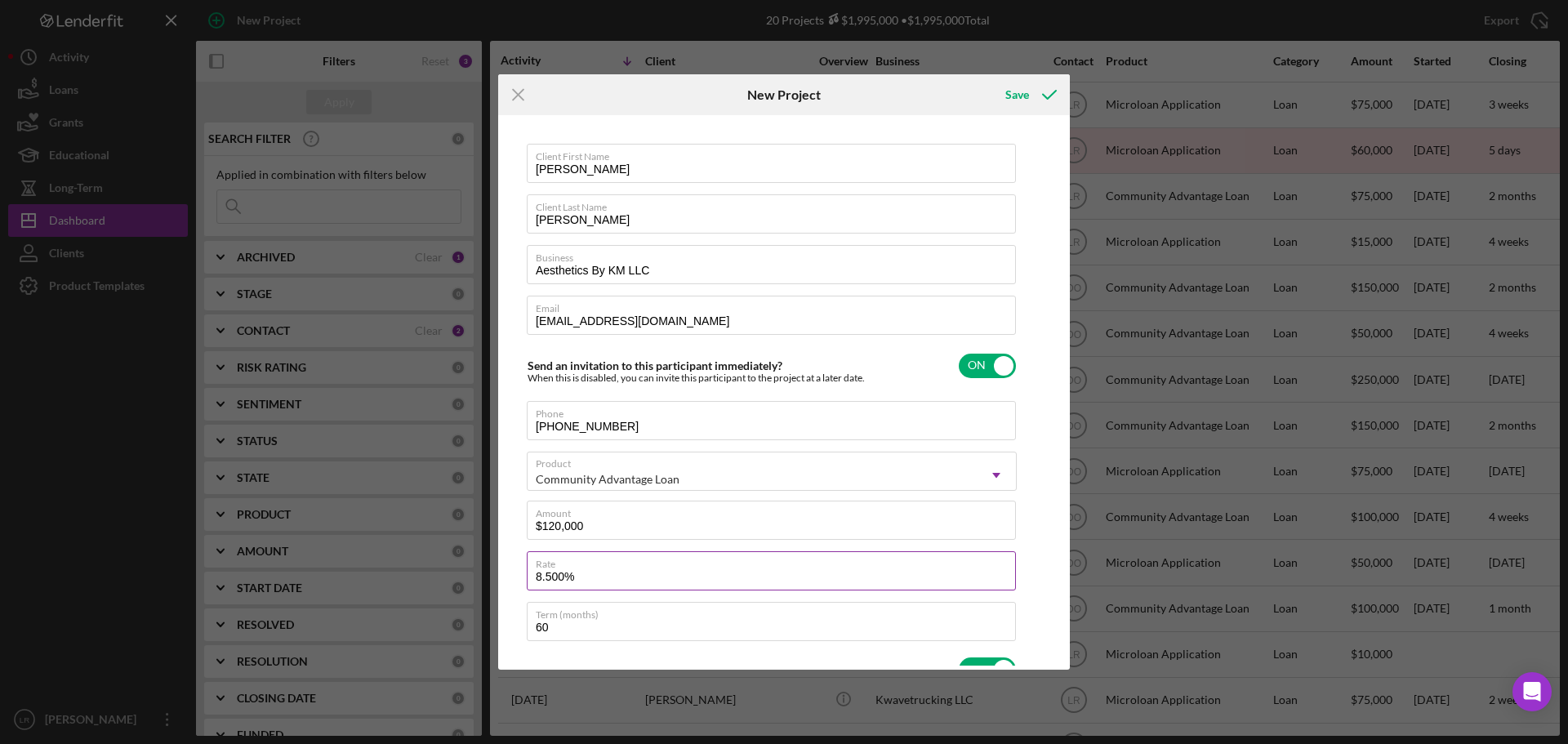
type textarea "Here's a snapshot of information that has been fully approved, as well as the i…"
click at [593, 578] on input "8.500%" at bounding box center [771, 571] width 489 height 39
drag, startPoint x: 552, startPoint y: 579, endPoint x: 419, endPoint y: 572, distance: 133.2
click at [419, 572] on div "Icon/Menu Close New Project Save Client First Name [PERSON_NAME] Client Last Na…" at bounding box center [784, 372] width 1568 height 744
type input "100%"
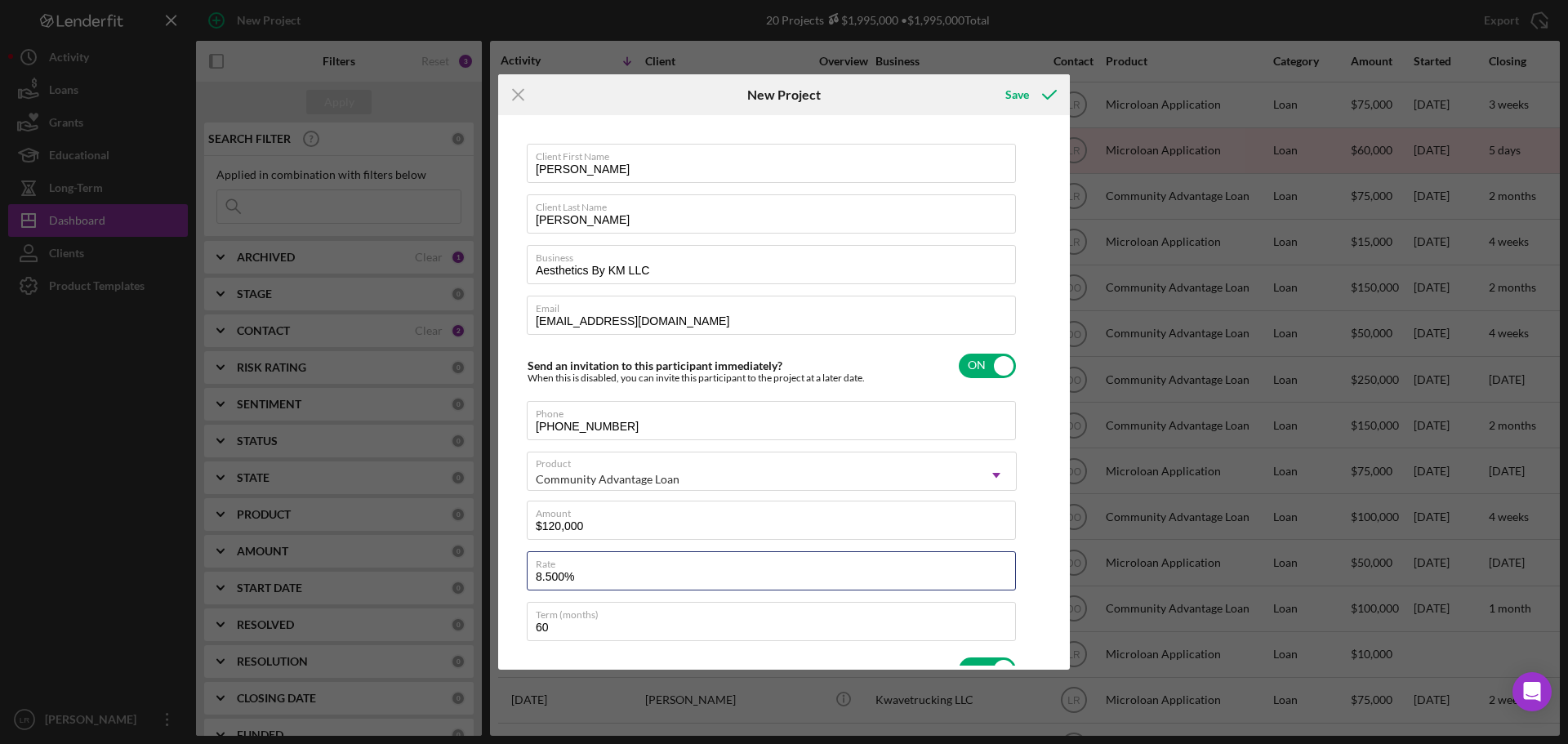
type textarea "Here's a snapshot of information that has been fully approved, as well as the i…"
type input "1,300%"
type textarea "Here's a snapshot of information that has been fully approved, as well as the i…"
type input "13.00%"
type textarea "Here's a snapshot of information that has been fully approved, as well as the i…"
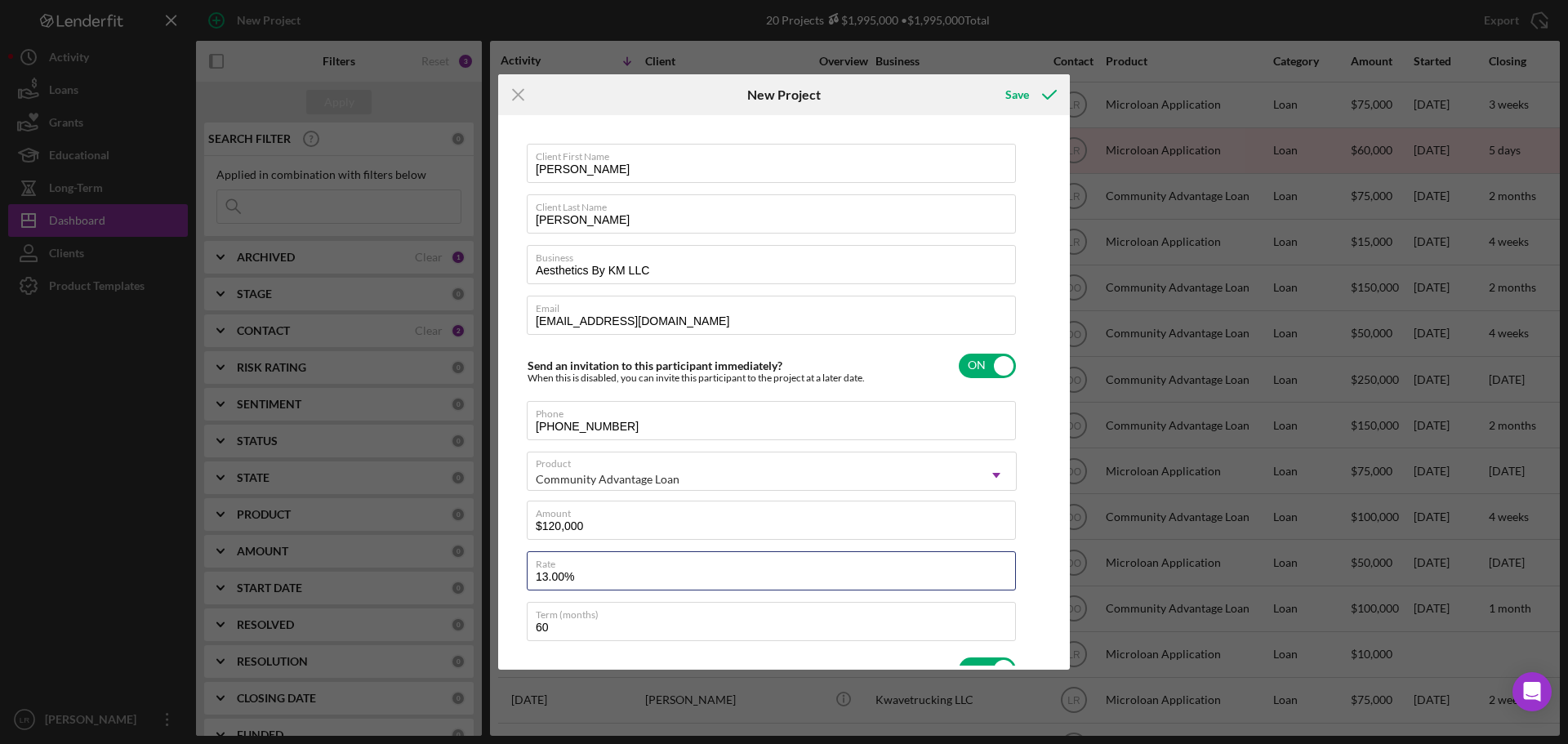
type input "13.200%"
type textarea "Here's a snapshot of information that has been fully approved, as well as the i…"
type input "13.20%"
type textarea "Here's a snapshot of information that has been fully approved, as well as the i…"
type input "13.250%"
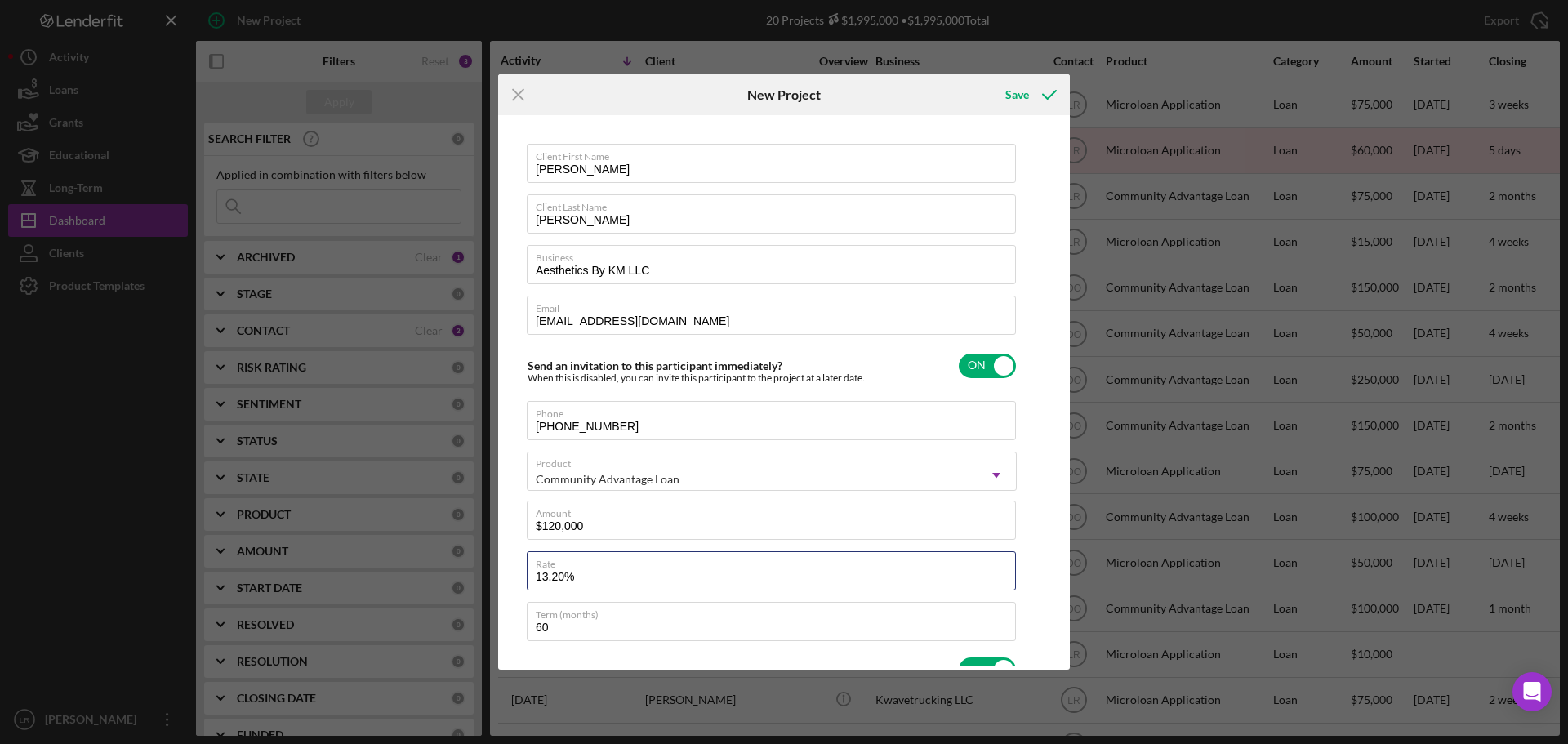
type textarea "Here's a snapshot of information that has been fully approved, as well as the i…"
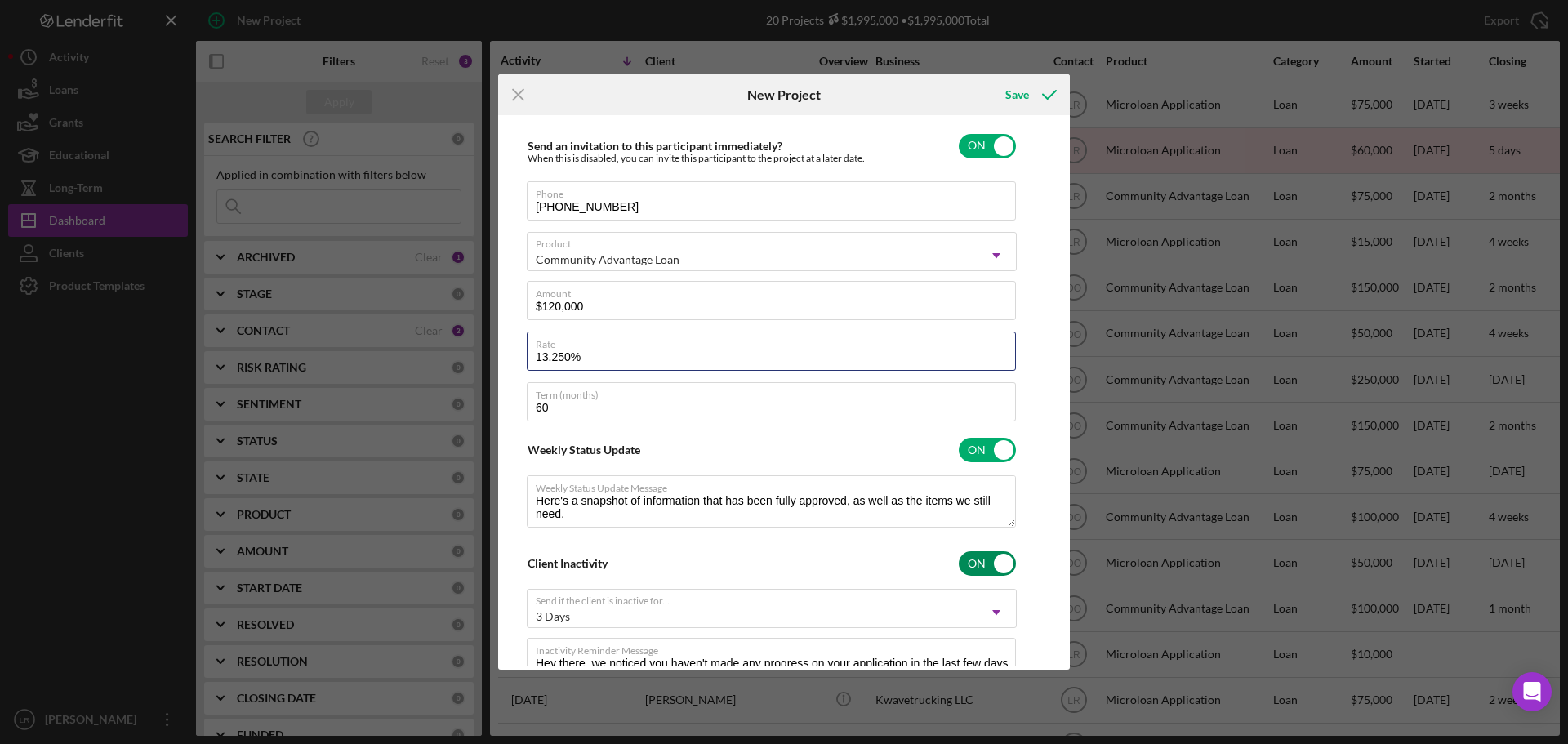
scroll to position [245, 0]
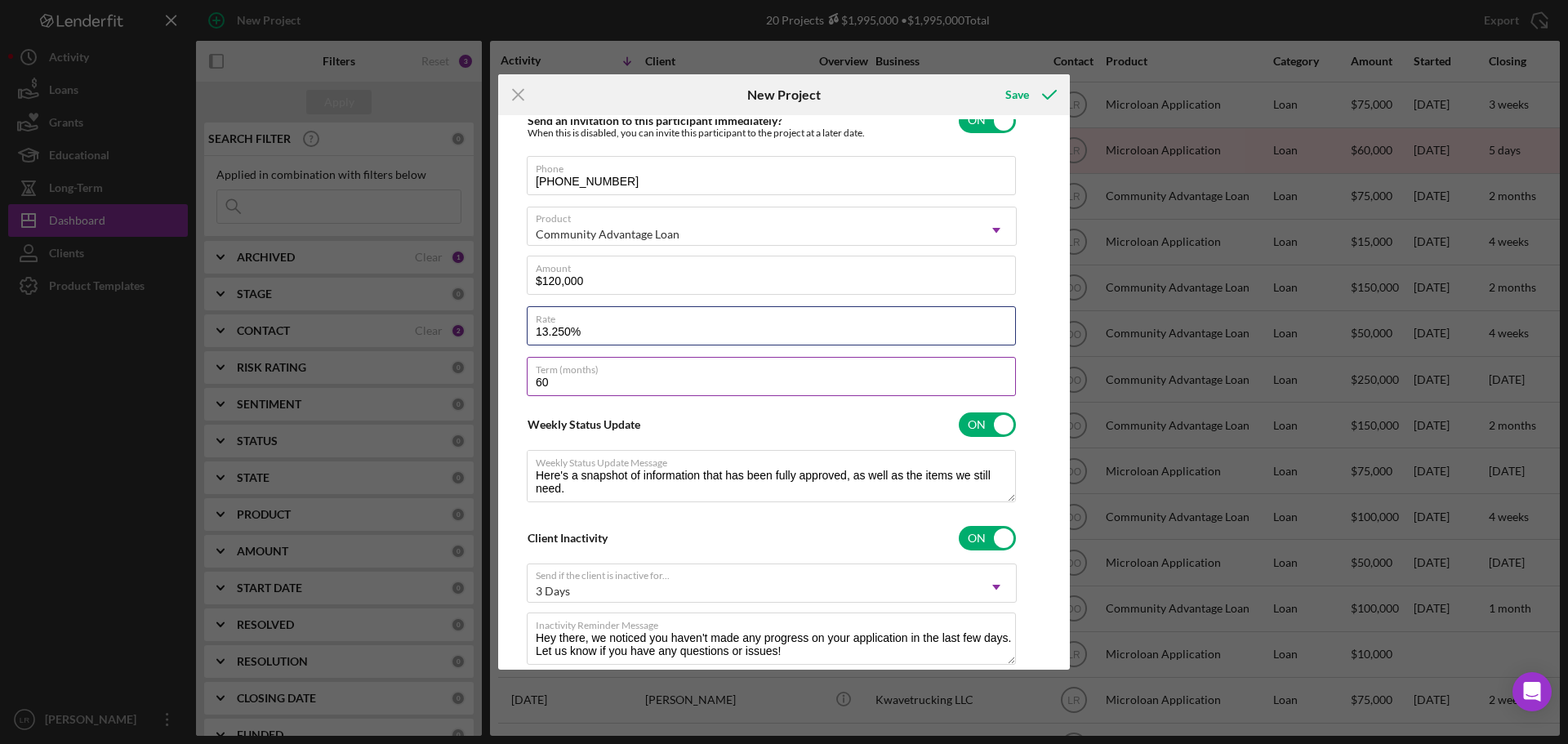
type input "13.250%"
type textarea "Here's a snapshot of information that has been fully approved, as well as the i…"
click at [577, 373] on label "Term (months)" at bounding box center [776, 366] width 480 height 18
click at [577, 373] on input "60" at bounding box center [771, 376] width 489 height 39
drag, startPoint x: 562, startPoint y: 385, endPoint x: 357, endPoint y: 397, distance: 205.4
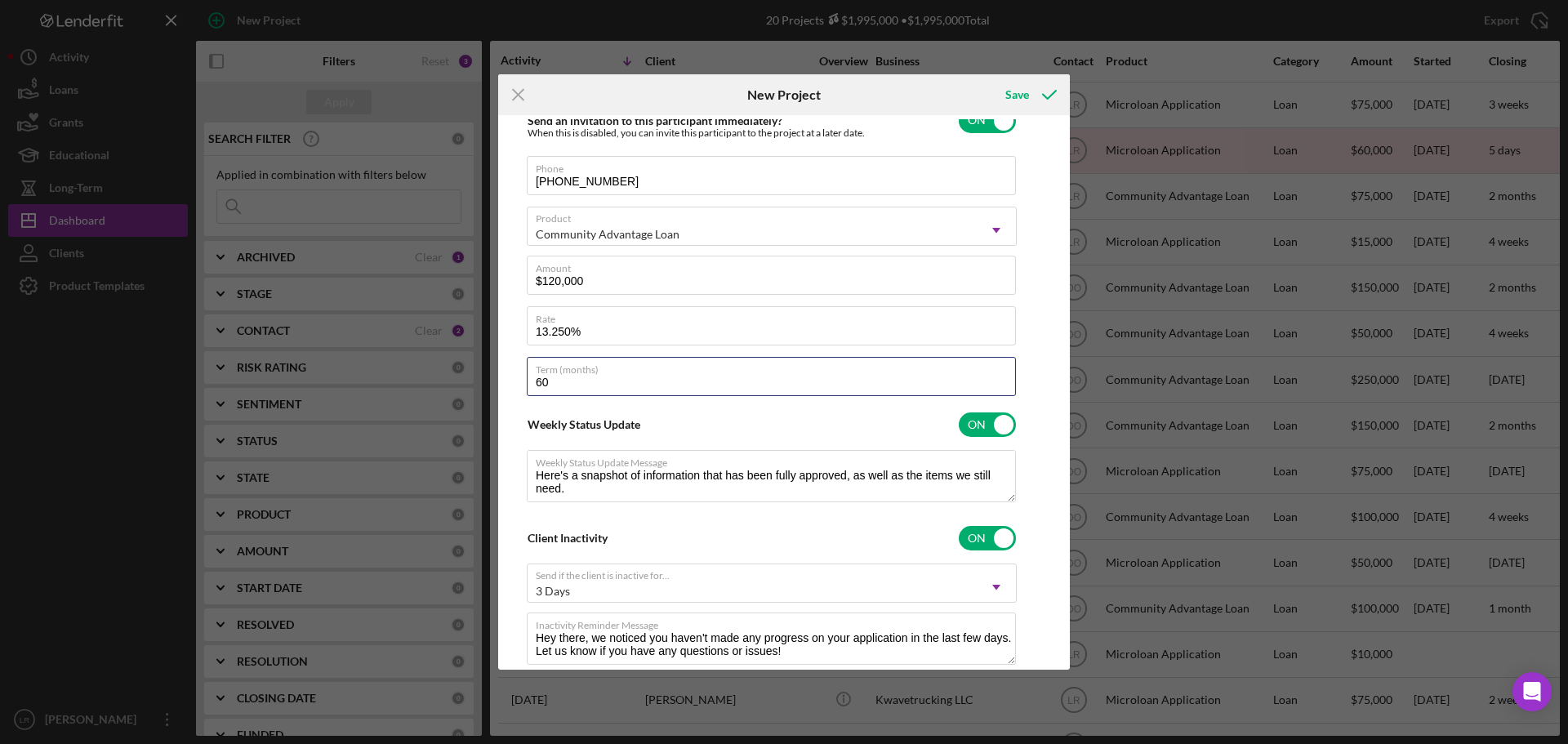
click at [369, 398] on div "Icon/Menu Close New Project Save Client First Name [PERSON_NAME] Client Last Na…" at bounding box center [784, 372] width 1568 height 744
type input "1"
type textarea "Here's a snapshot of information that has been fully approved, as well as the i…"
type input "12"
type textarea "Here's a snapshot of information that has been fully approved, as well as the i…"
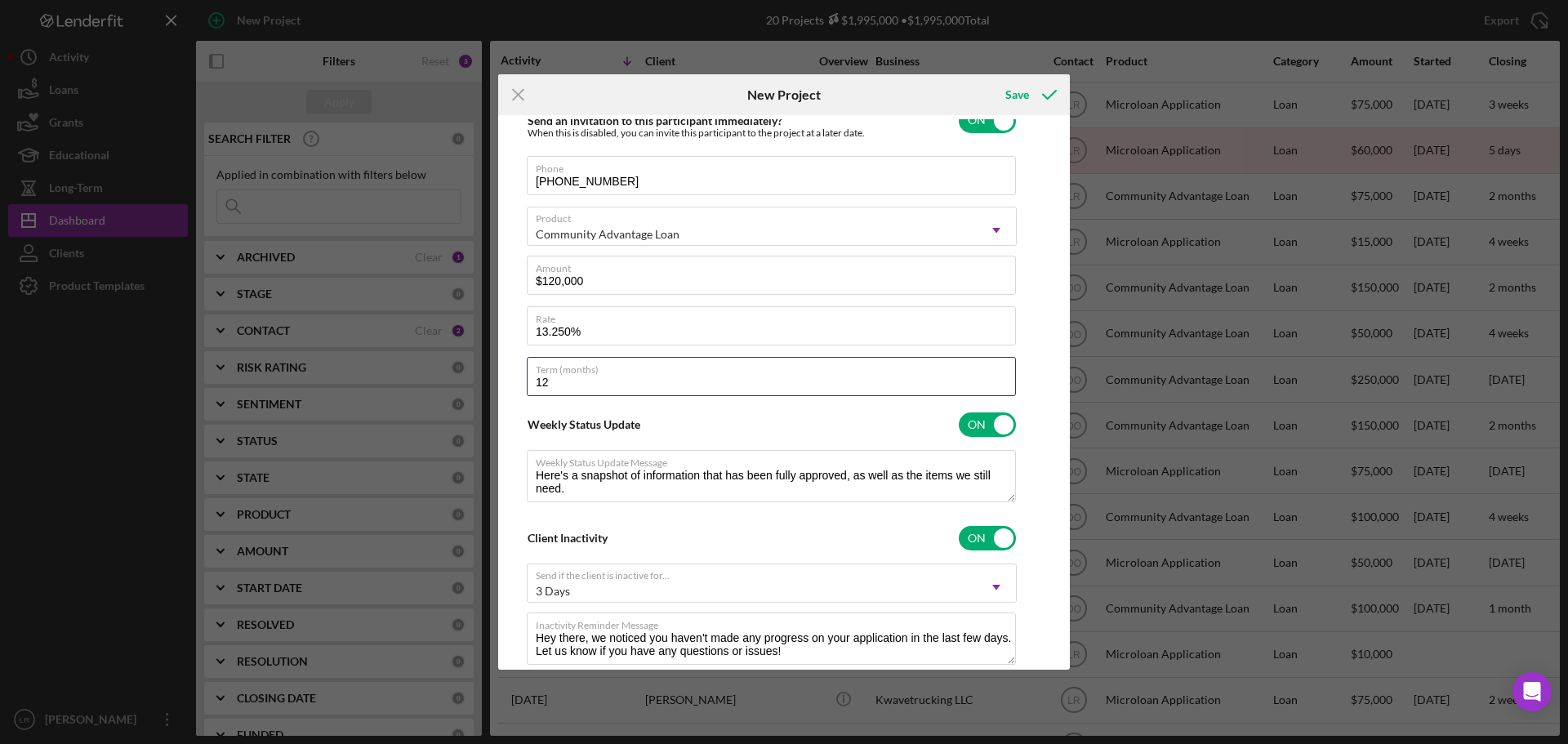
type input "120"
type textarea "Here's a snapshot of information that has been fully approved, as well as the i…"
type input "120"
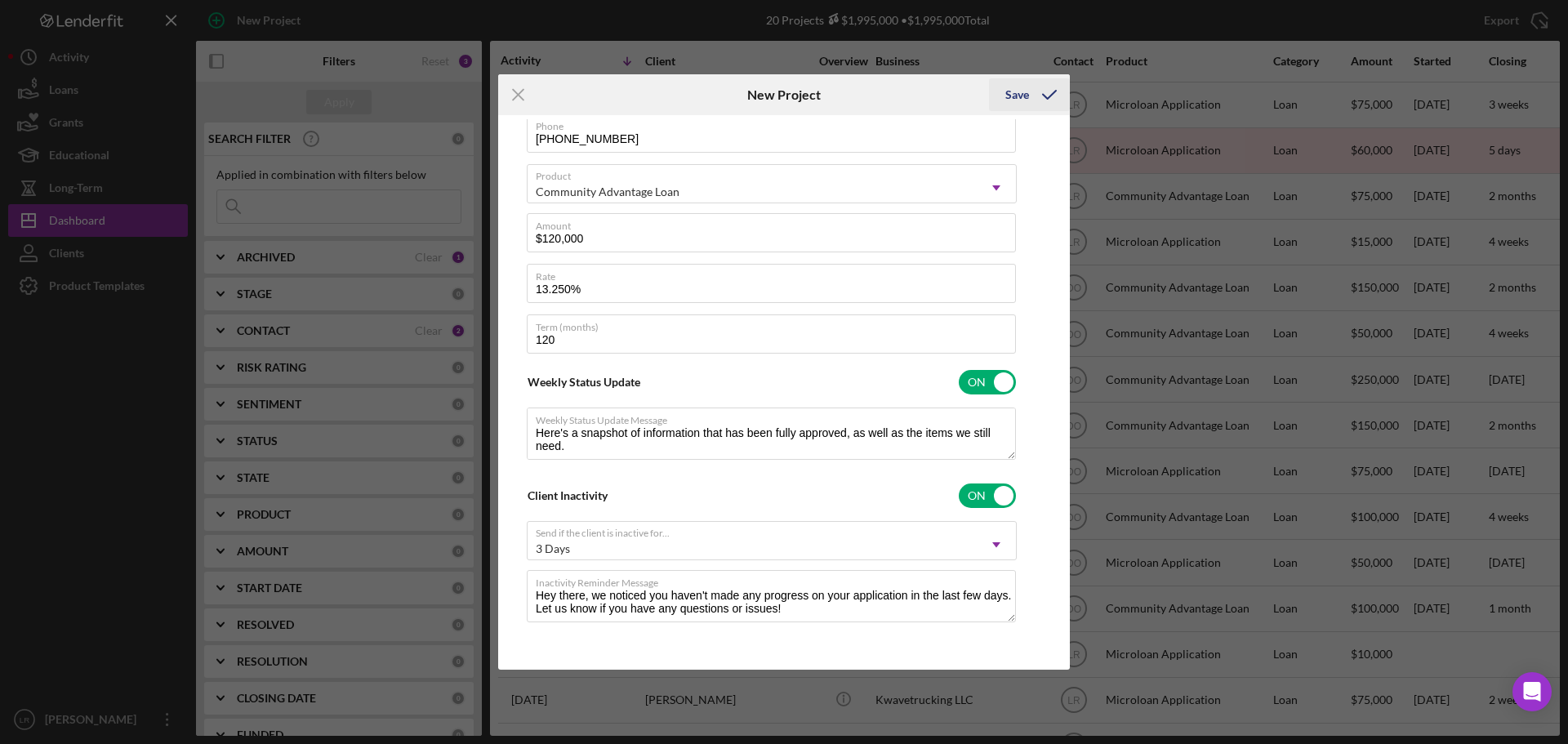
click at [1029, 91] on icon "submit" at bounding box center [1049, 95] width 41 height 41
type textarea "Here's a snapshot of information that has been fully approved, as well as the i…"
checkbox input "false"
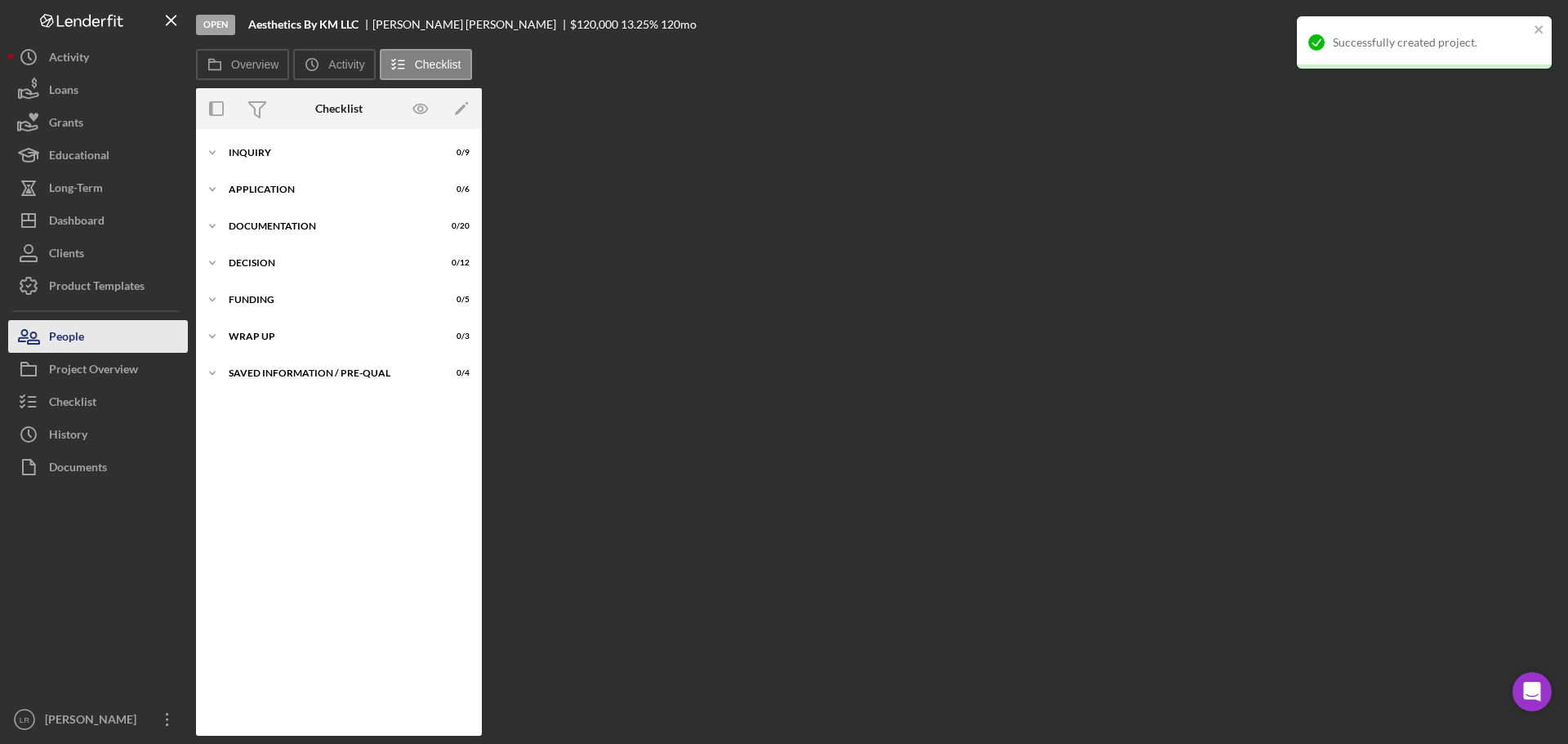
click at [100, 333] on button "People" at bounding box center [98, 337] width 180 height 33
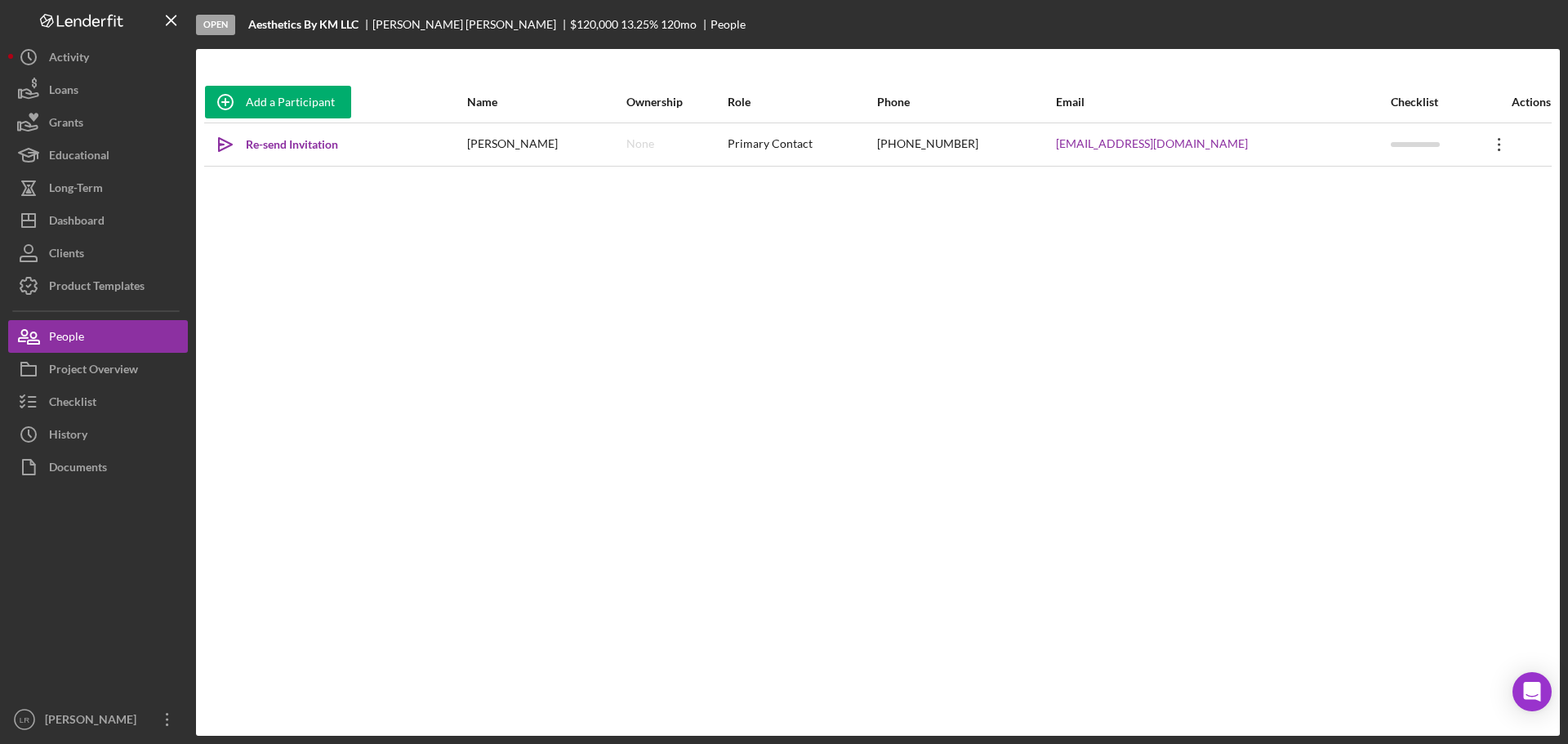
click at [1495, 146] on icon "Icon/Overflow" at bounding box center [1499, 144] width 41 height 41
click at [1404, 225] on button "Icon/Link Get Invitation Link" at bounding box center [1419, 220] width 180 height 33
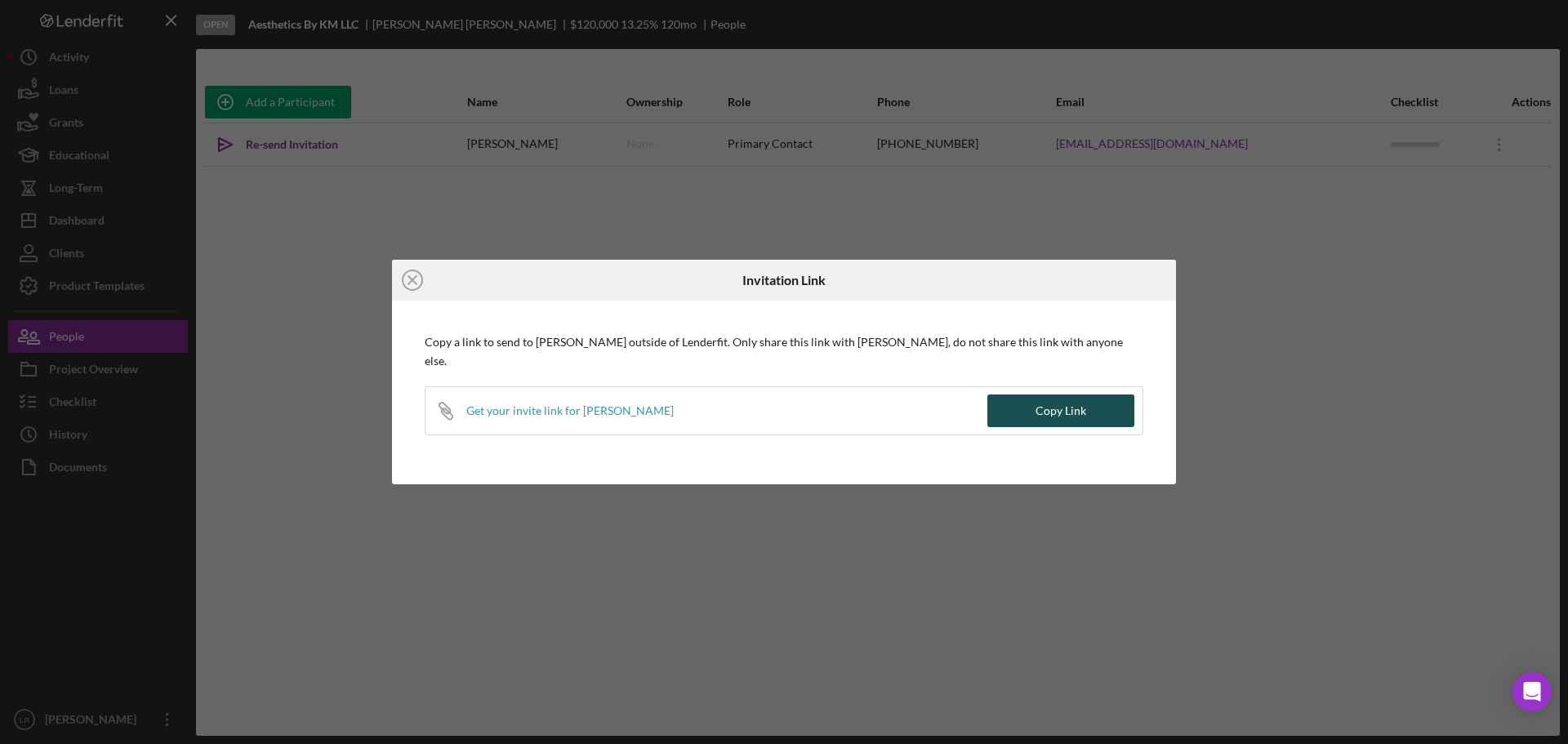
click at [1052, 409] on div "Copy Link" at bounding box center [1061, 411] width 51 height 33
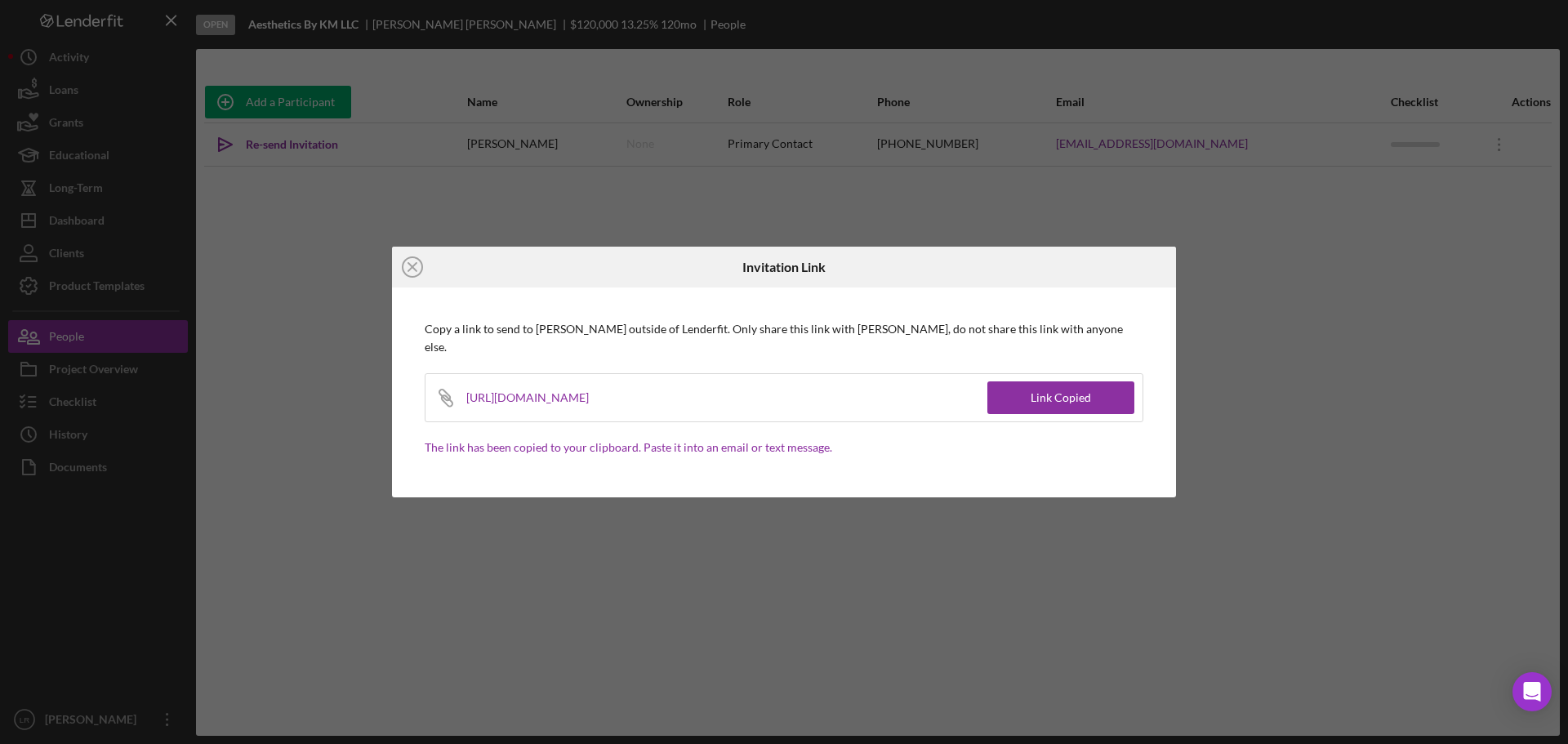
drag, startPoint x: 347, startPoint y: 270, endPoint x: 361, endPoint y: 188, distance: 83.2
click at [348, 270] on div "Icon/Close Invitation Link Copy a link to send to [PERSON_NAME] outside of Lend…" at bounding box center [784, 372] width 1568 height 744
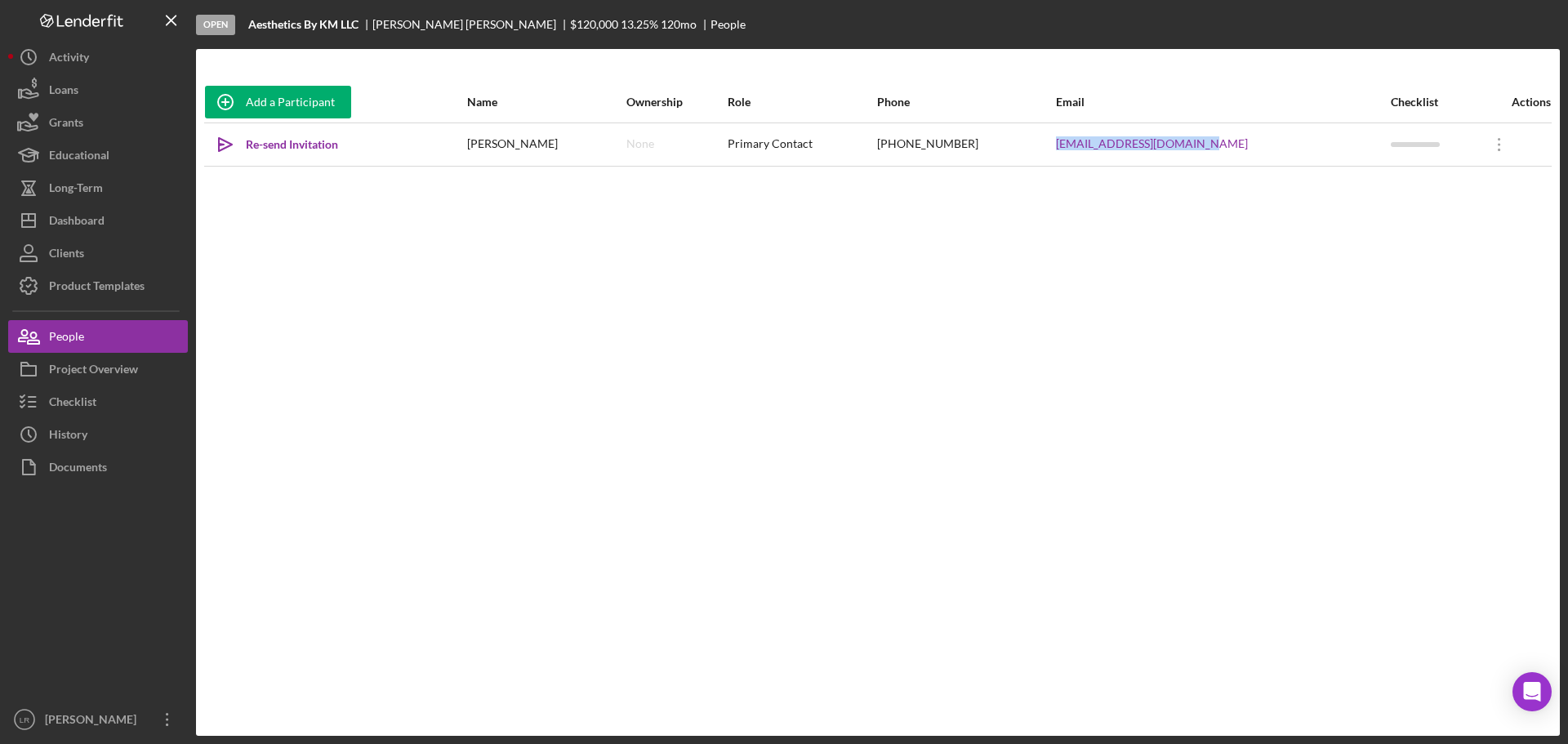
drag, startPoint x: 1248, startPoint y: 145, endPoint x: 1084, endPoint y: 150, distance: 164.1
click at [1084, 150] on tr "Icon/icon-invite-send Re-send Invitation [PERSON_NAME] None Primary Contact [PH…" at bounding box center [878, 143] width 1348 height 43
copy tr "[EMAIL_ADDRESS][DOMAIN_NAME]"
drag, startPoint x: 362, startPoint y: 27, endPoint x: 250, endPoint y: 29, distance: 112.0
click at [250, 29] on div "Aesthetics By KM LLC" at bounding box center [310, 25] width 124 height 13
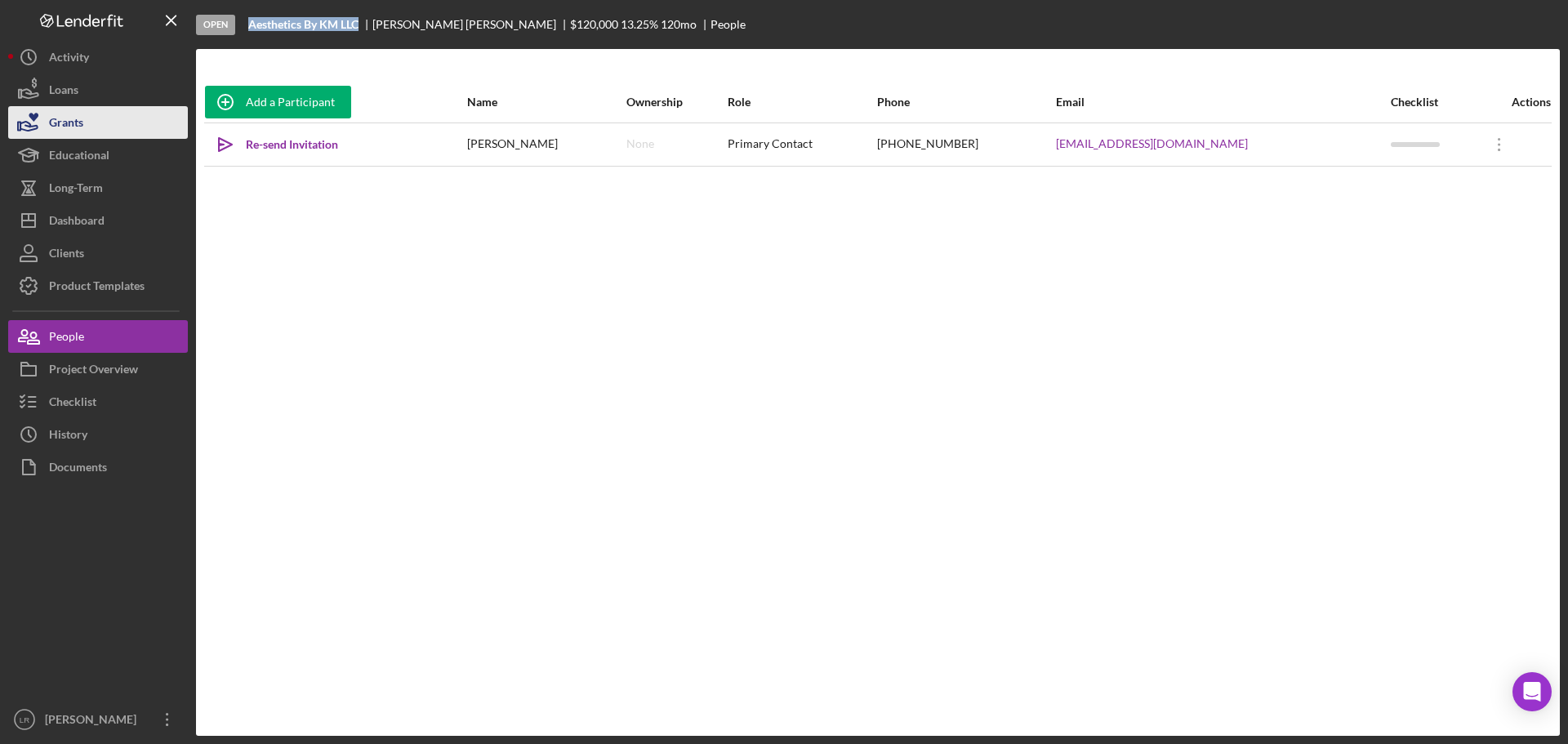
copy b "Aesthetics By KM LLC"
